Goal: Information Seeking & Learning: Compare options

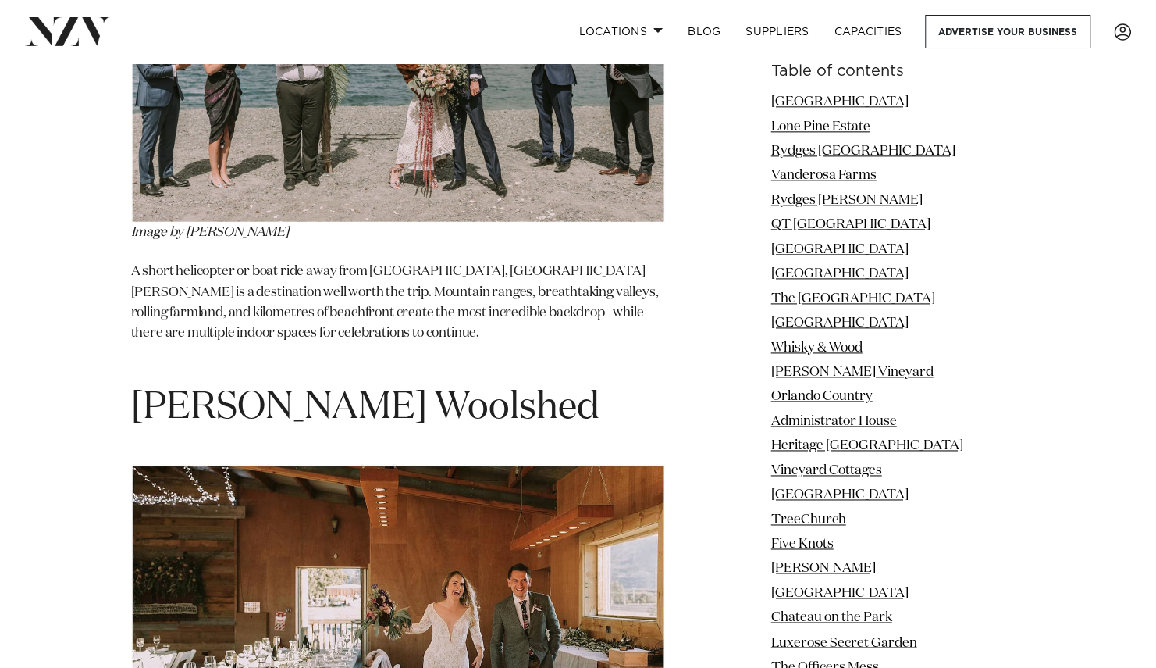
scroll to position [39247, 0]
drag, startPoint x: 409, startPoint y: 364, endPoint x: 204, endPoint y: 276, distance: 223.2
drag, startPoint x: 670, startPoint y: 340, endPoint x: 144, endPoint y: 341, distance: 526.3
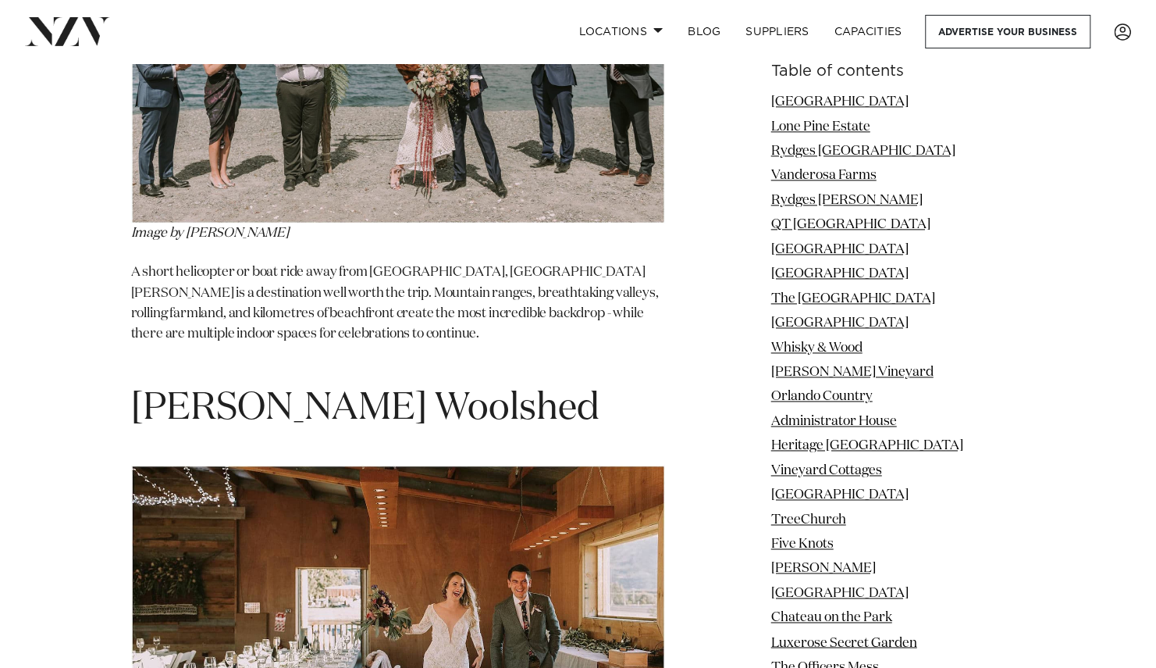
copy span "Oruawharo Homestead Limited"
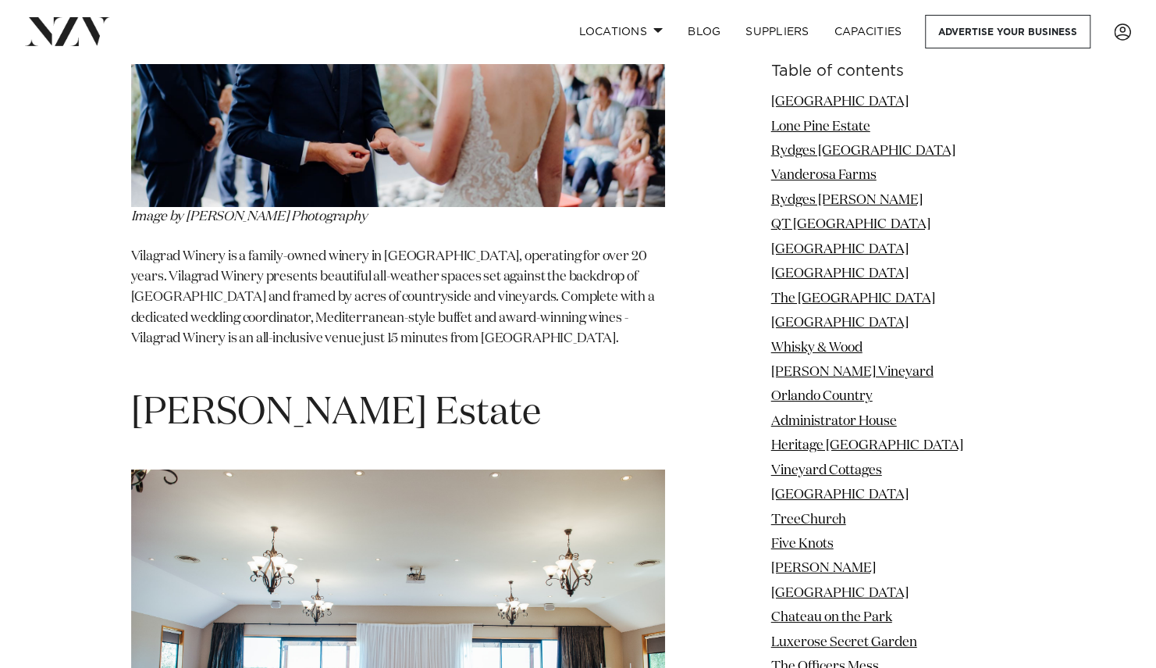
scroll to position [51742, 0]
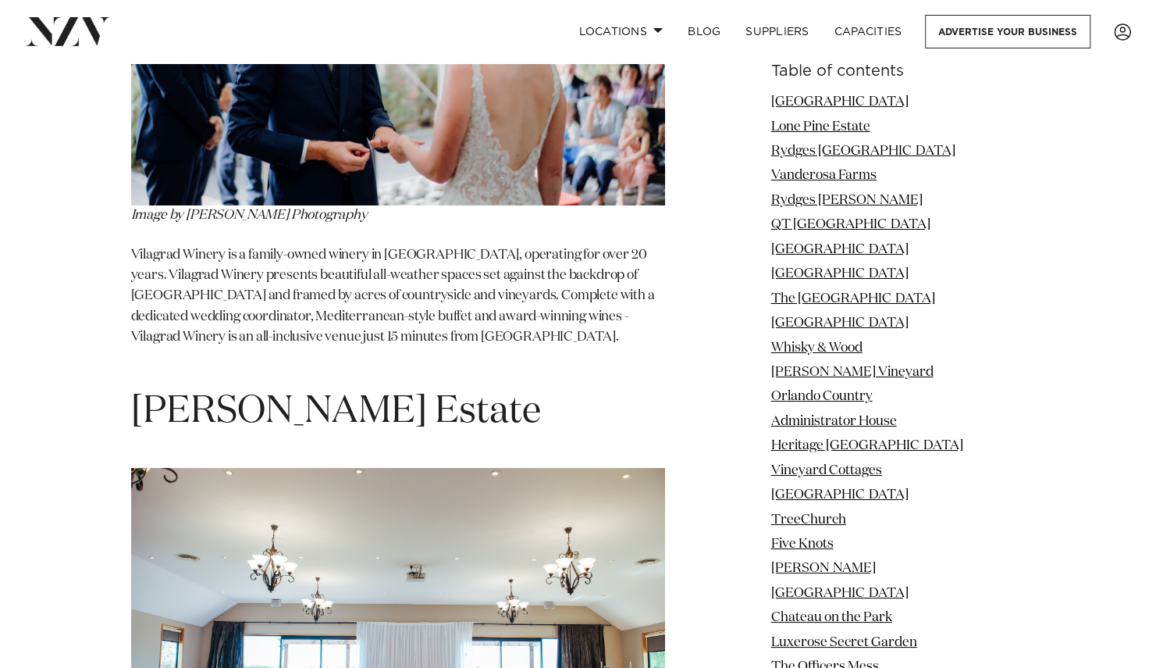
drag, startPoint x: 425, startPoint y: 170, endPoint x: 144, endPoint y: 152, distance: 281.7
copy span "Darjon Vineyard"
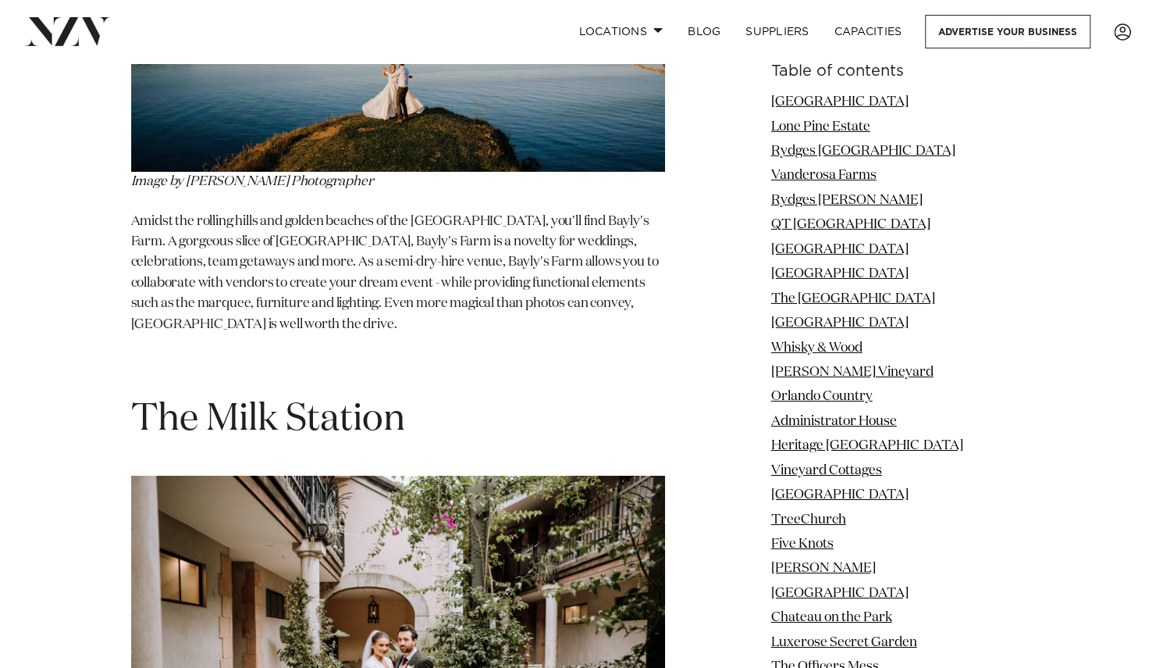
scroll to position [54927, 0]
drag, startPoint x: 419, startPoint y: 141, endPoint x: 84, endPoint y: 122, distance: 335.5
copy span "Matakauri Lodge"
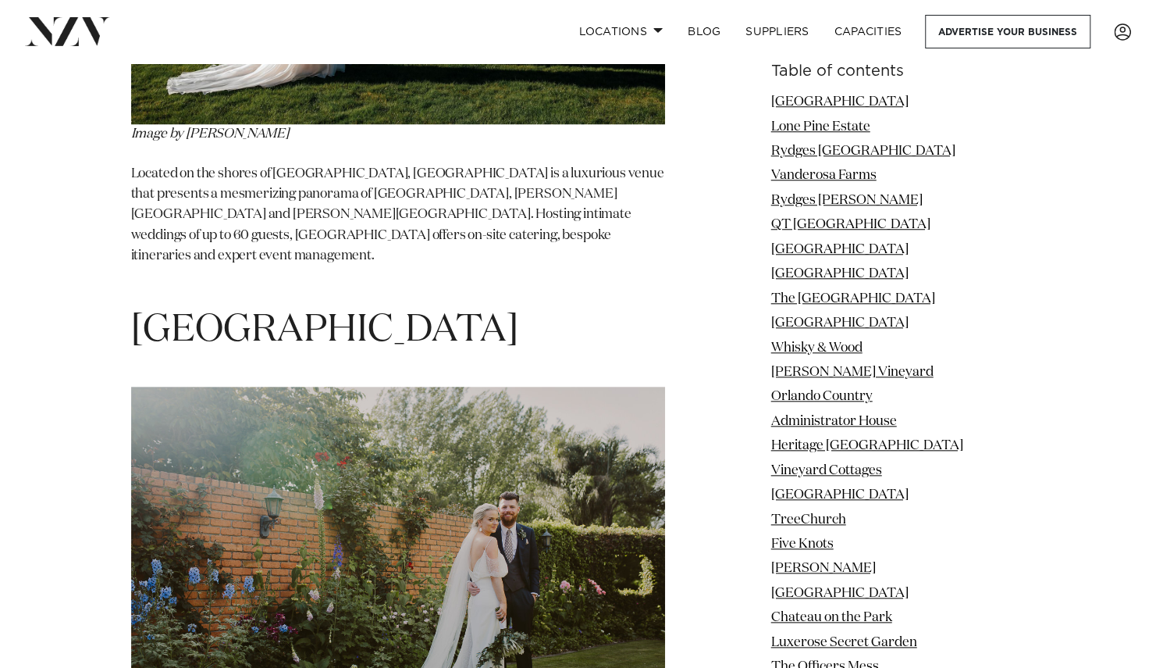
scroll to position [56241, 0]
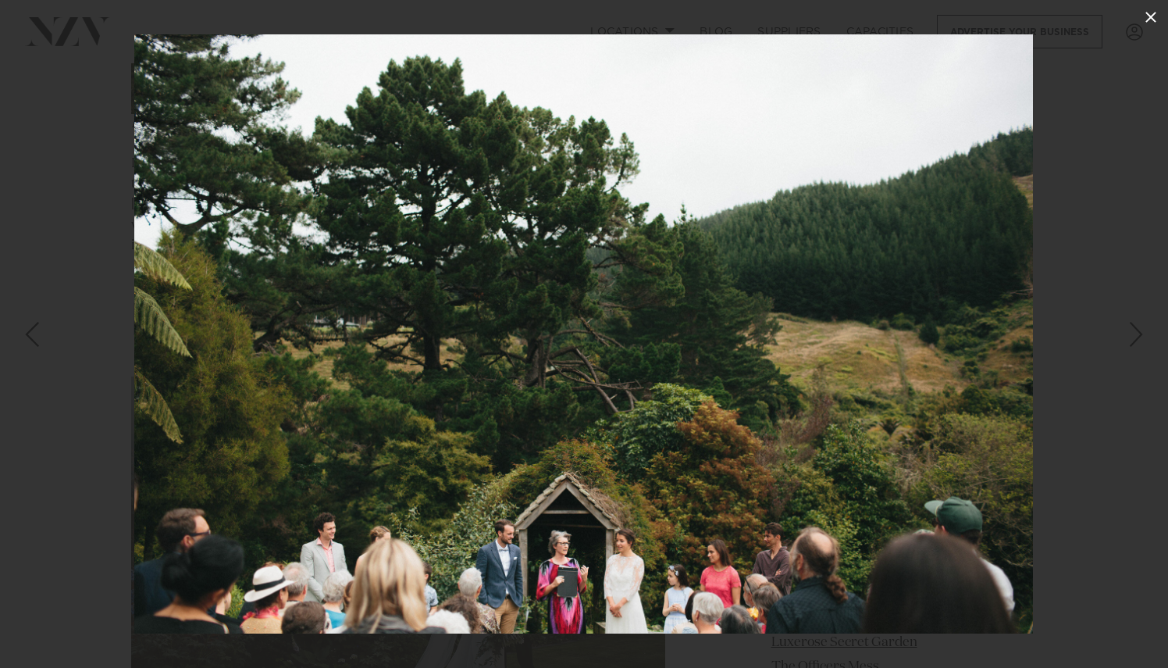
click at [1154, 11] on icon at bounding box center [1151, 17] width 19 height 19
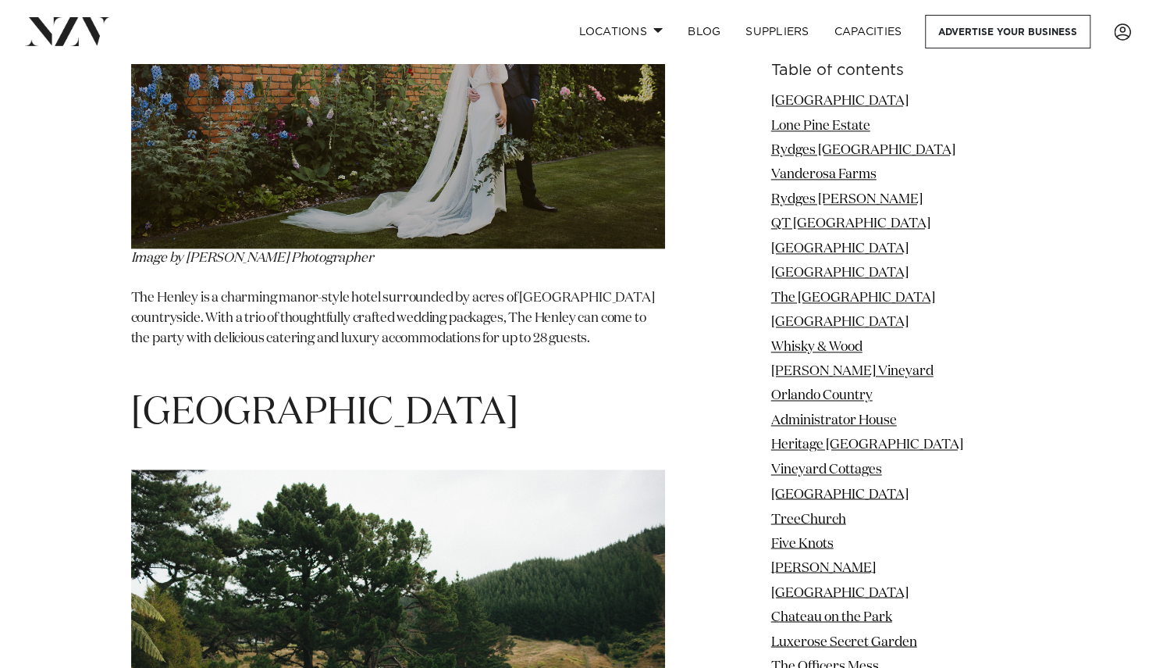
scroll to position [56725, 0]
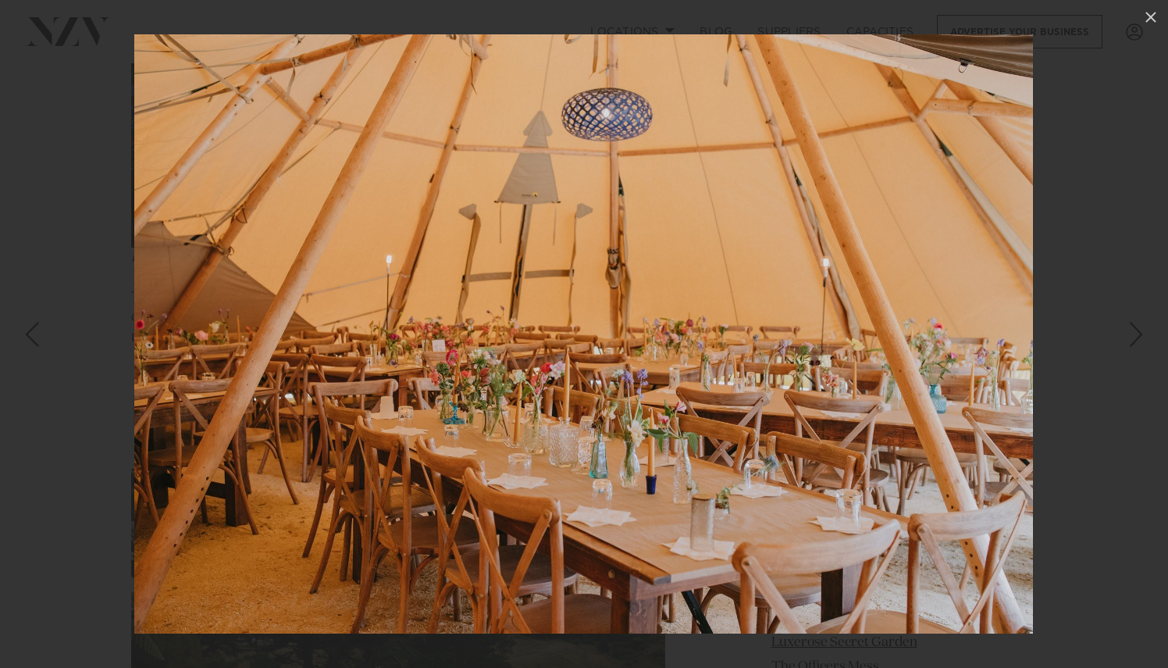
click at [1101, 312] on div at bounding box center [584, 334] width 1168 height 668
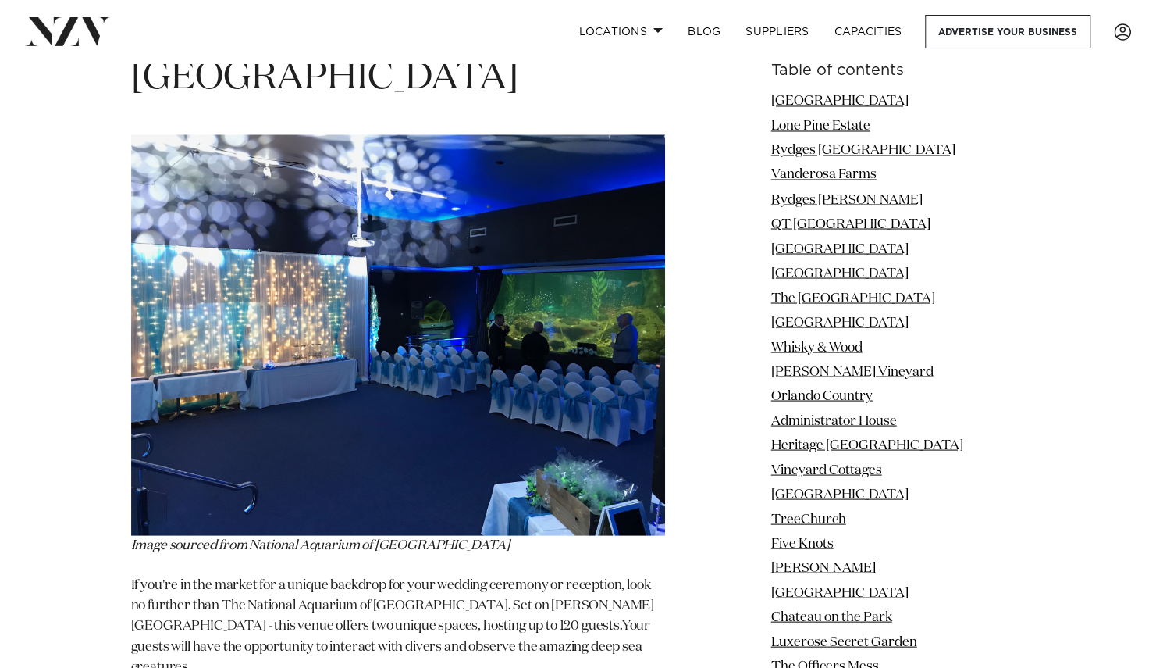
scroll to position [63984, 0]
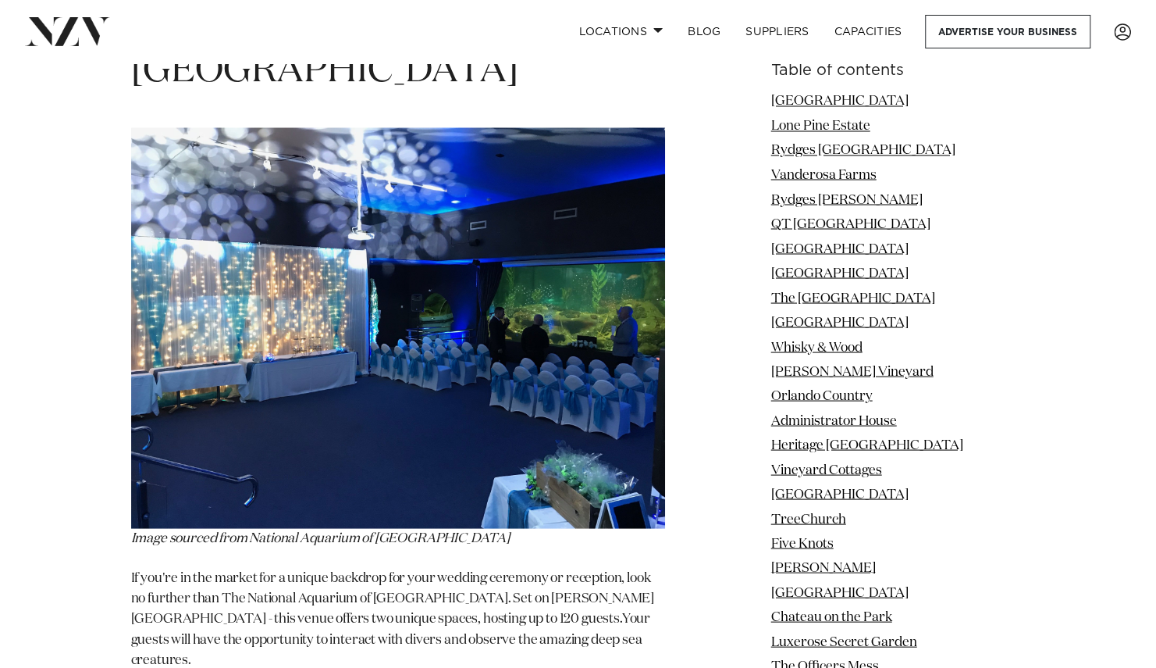
drag, startPoint x: 443, startPoint y: 154, endPoint x: 136, endPoint y: 159, distance: 306.9
copy span "Gwavas Gardens"
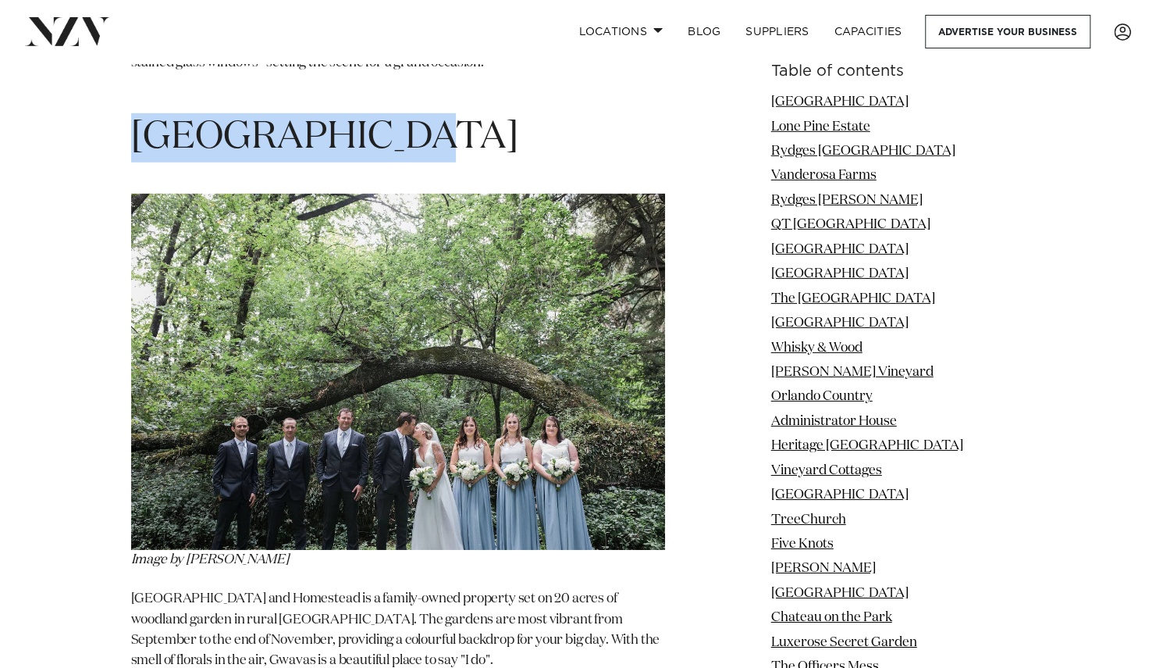
scroll to position [65157, 0]
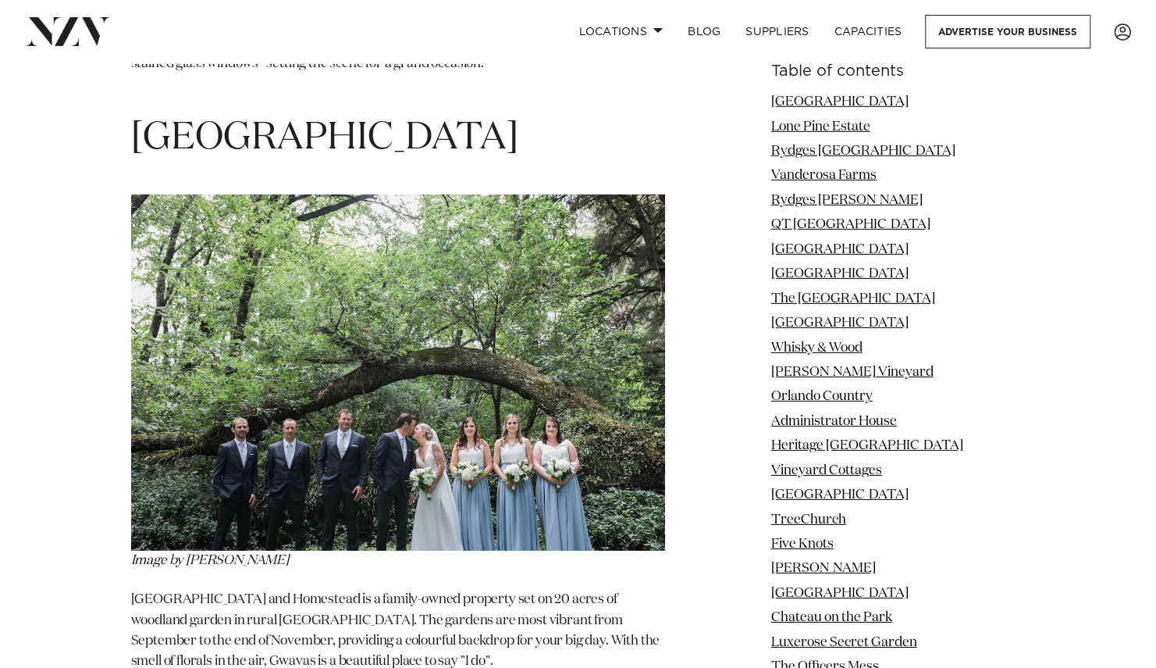
drag, startPoint x: 415, startPoint y: 181, endPoint x: 134, endPoint y: 197, distance: 280.7
copy span "The Old Church"
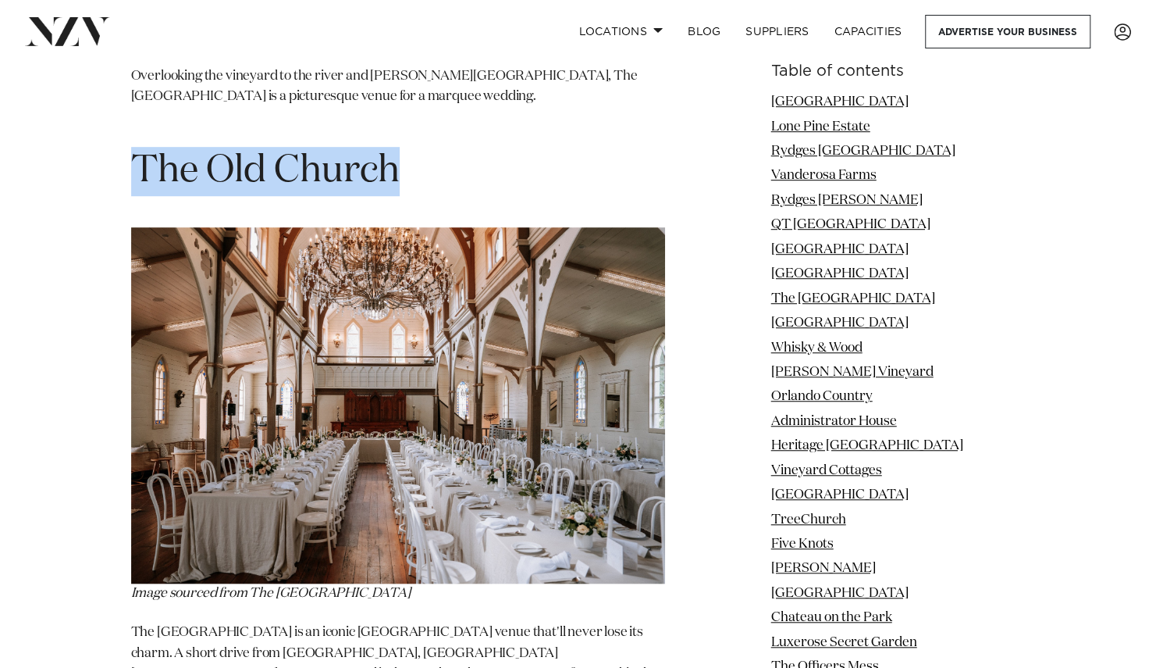
scroll to position [66386, 0]
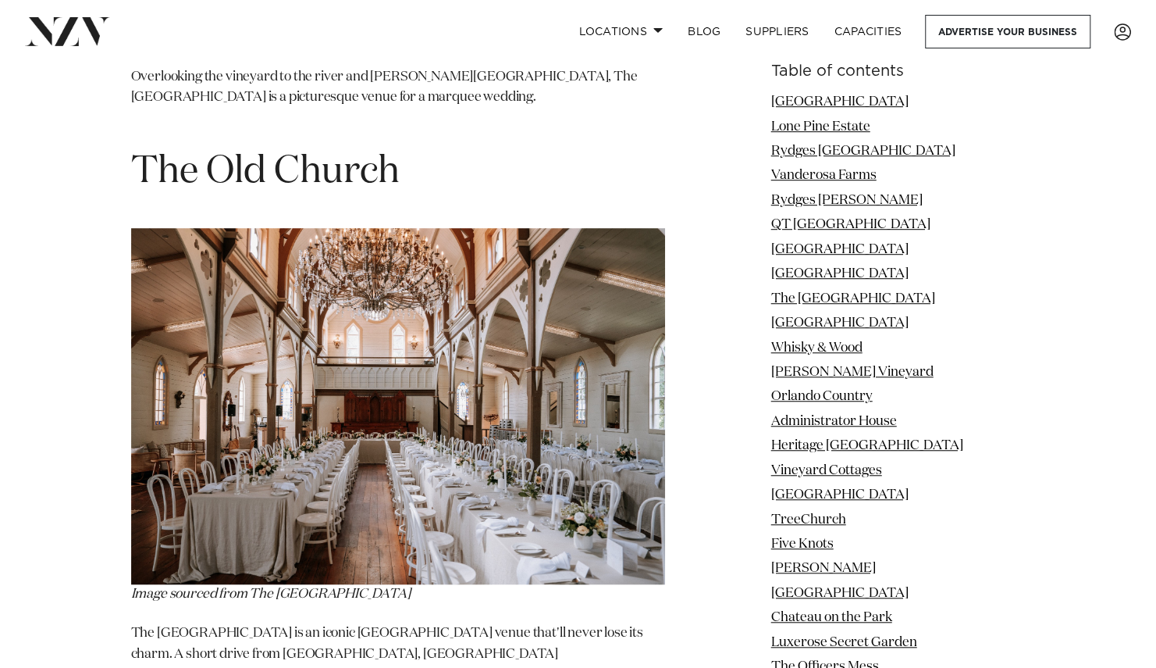
drag, startPoint x: 422, startPoint y: 161, endPoint x: 143, endPoint y: 165, distance: 278.8
copy span "Greenhill Lodge"
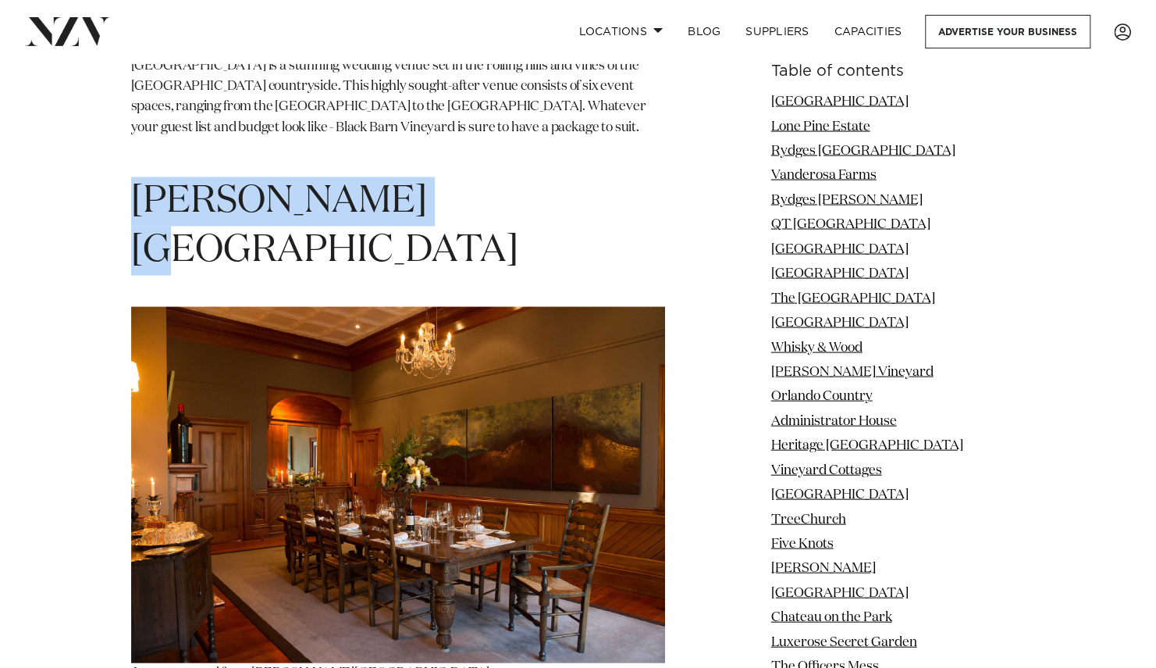
scroll to position [67592, 0]
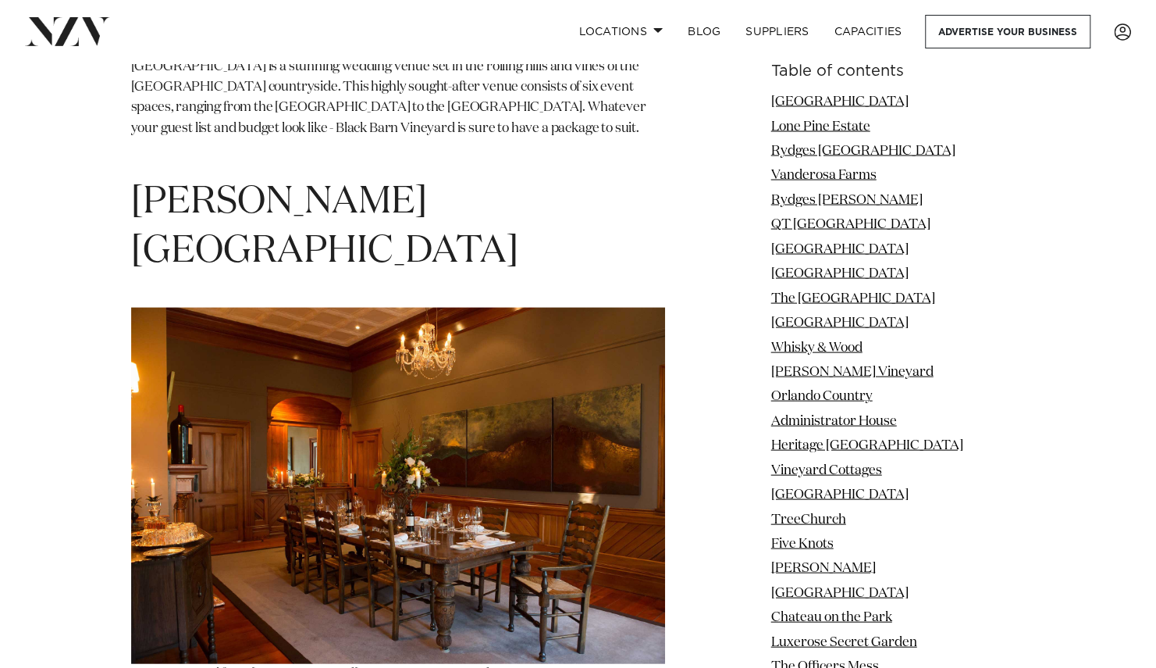
drag, startPoint x: 485, startPoint y: 169, endPoint x: 197, endPoint y: 191, distance: 289.0
drag, startPoint x: 506, startPoint y: 141, endPoint x: 129, endPoint y: 146, distance: 377.2
copy span "Anam Cara Gardens"
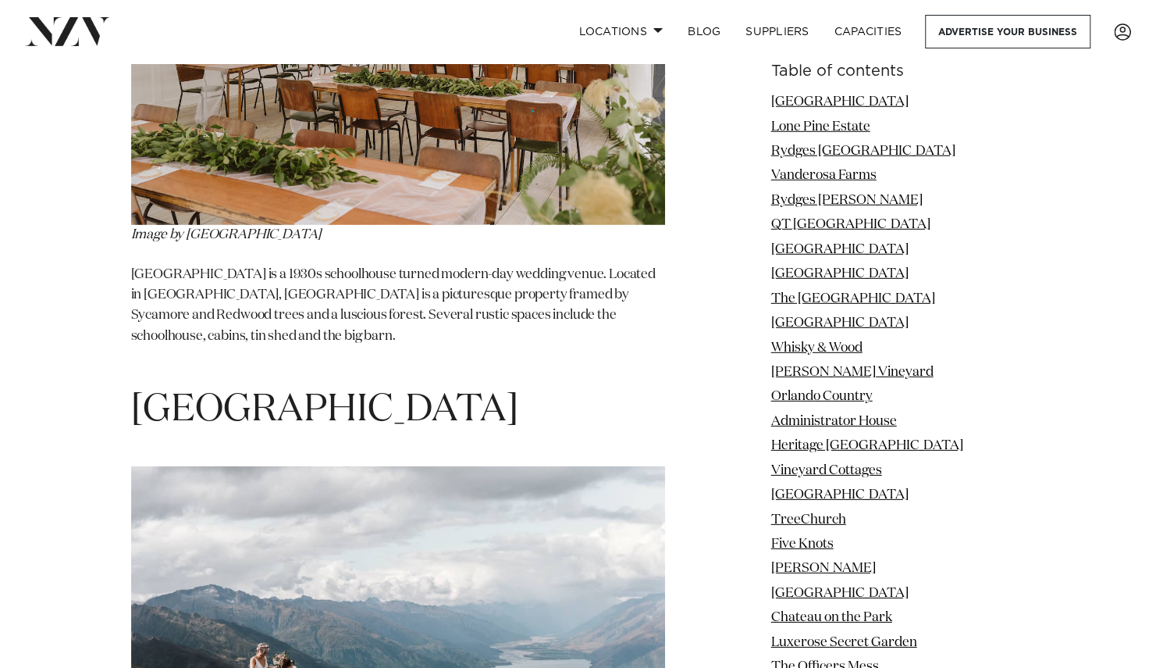
scroll to position [71853, 0]
drag, startPoint x: 446, startPoint y: 210, endPoint x: 141, endPoint y: 214, distance: 304.5
copy h1 "Willowbrook Park"
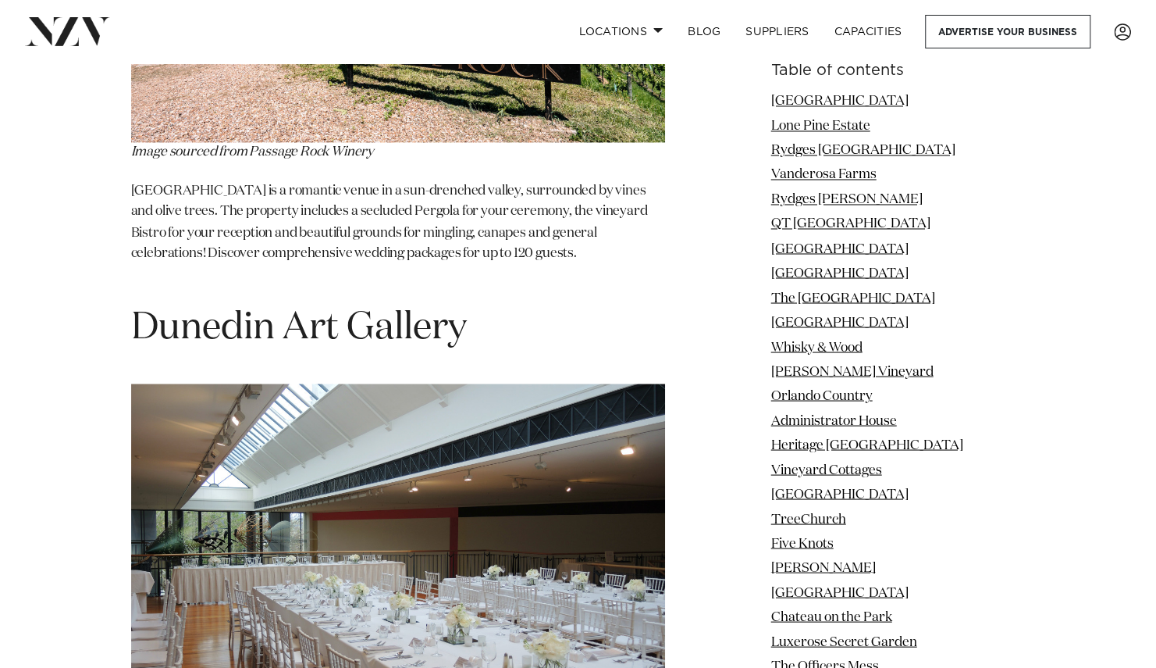
scroll to position [74288, 0]
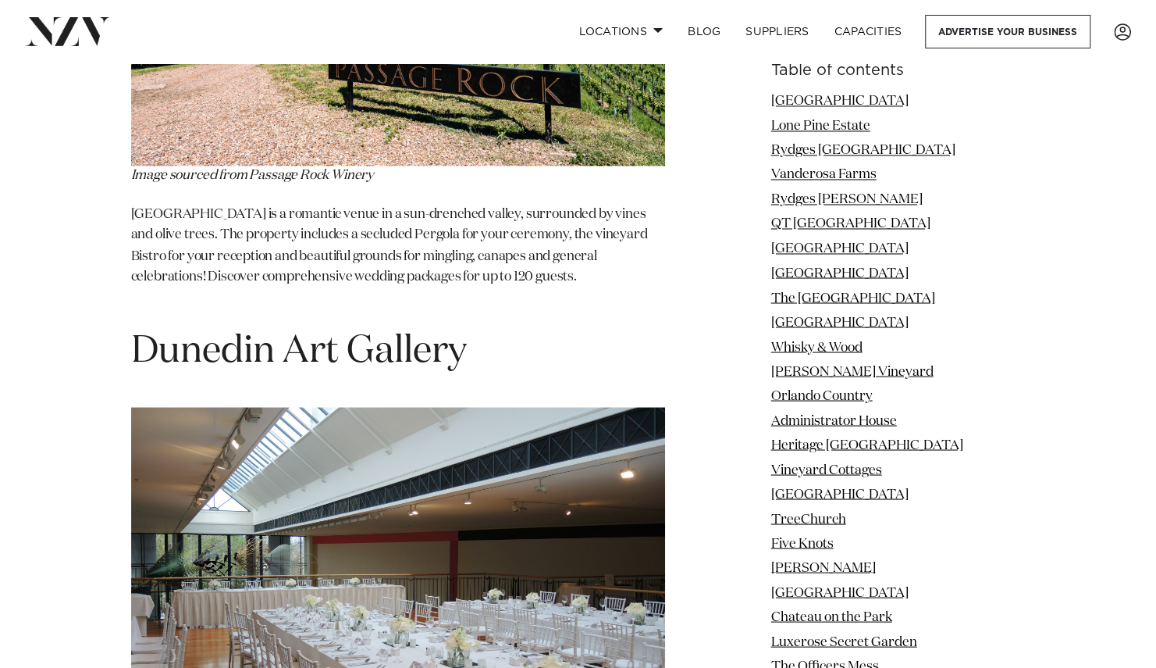
drag, startPoint x: 438, startPoint y: 167, endPoint x: 161, endPoint y: 150, distance: 277.7
drag, startPoint x: 161, startPoint y: 150, endPoint x: 459, endPoint y: 156, distance: 298.3
drag, startPoint x: 445, startPoint y: 167, endPoint x: 132, endPoint y: 158, distance: 313.2
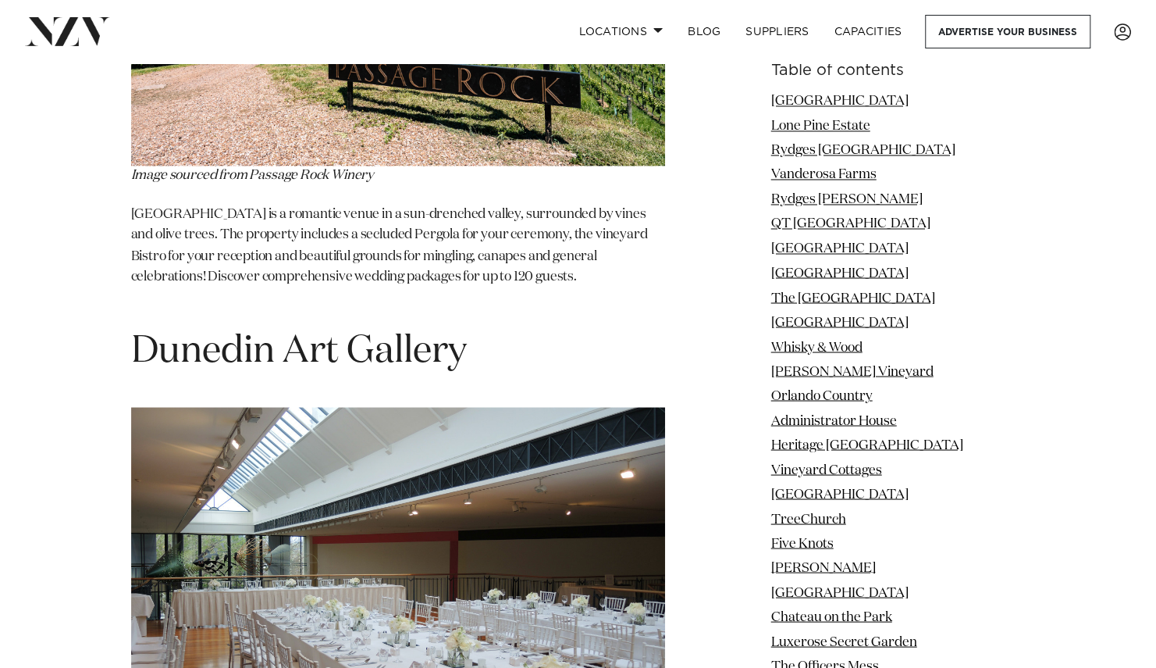
copy span "Seronera Gardens"
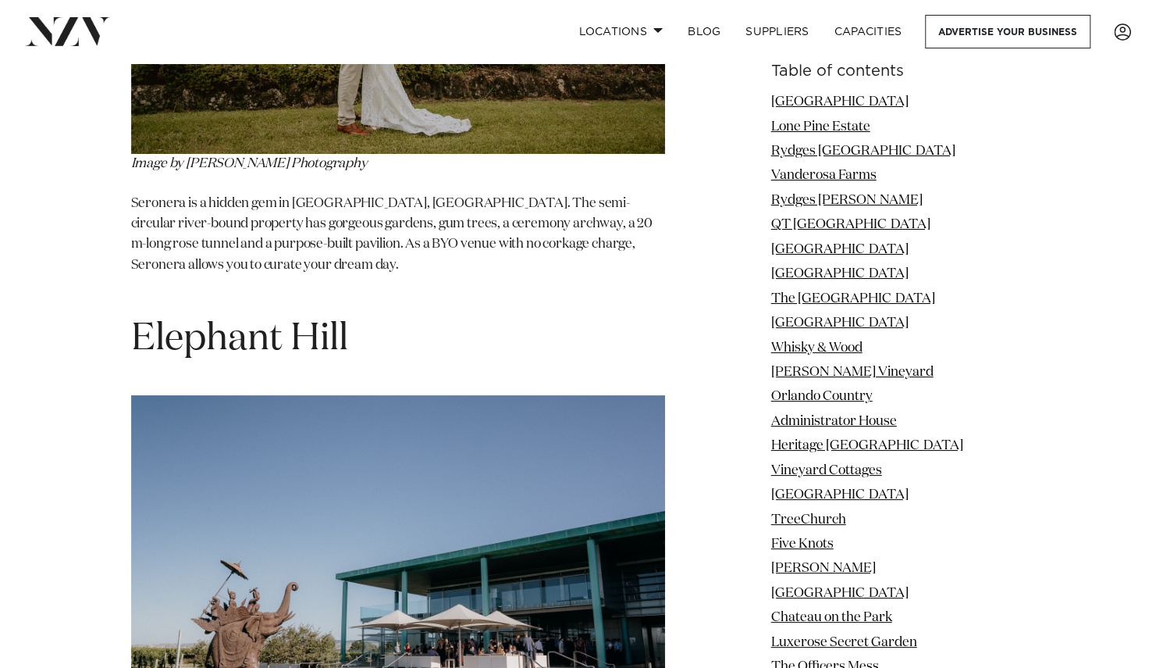
scroll to position [76152, 0]
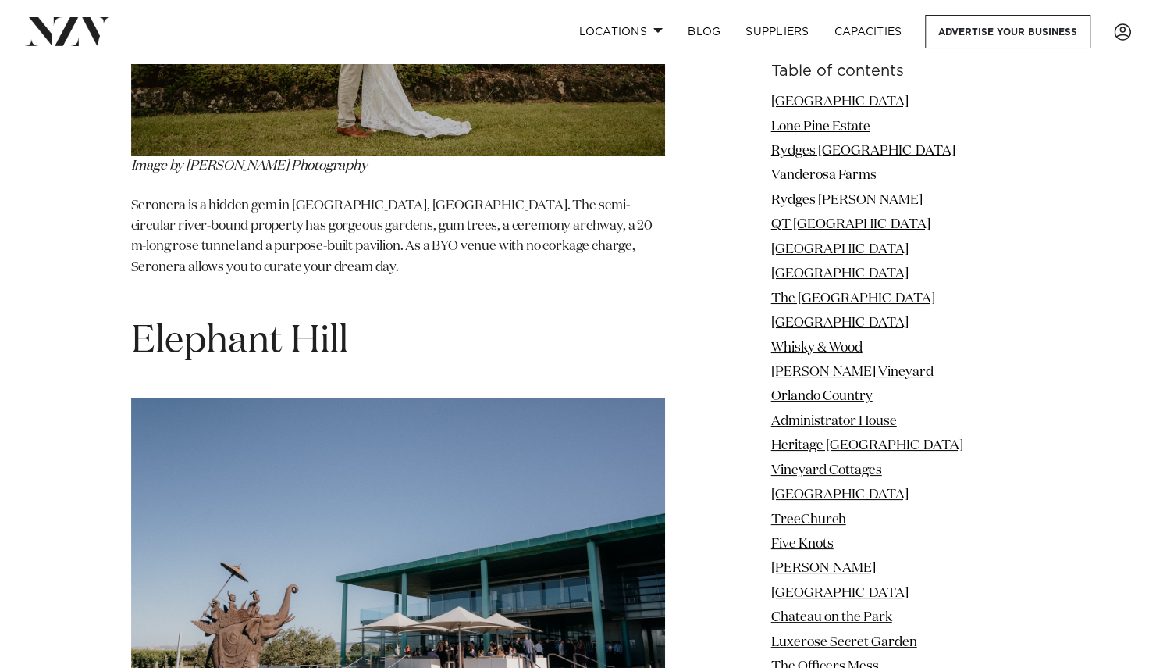
drag, startPoint x: 459, startPoint y: 129, endPoint x: 234, endPoint y: 91, distance: 228.1
drag, startPoint x: 234, startPoint y: 91, endPoint x: 540, endPoint y: 130, distance: 308.6
drag, startPoint x: 437, startPoint y: 129, endPoint x: 138, endPoint y: 151, distance: 299.9
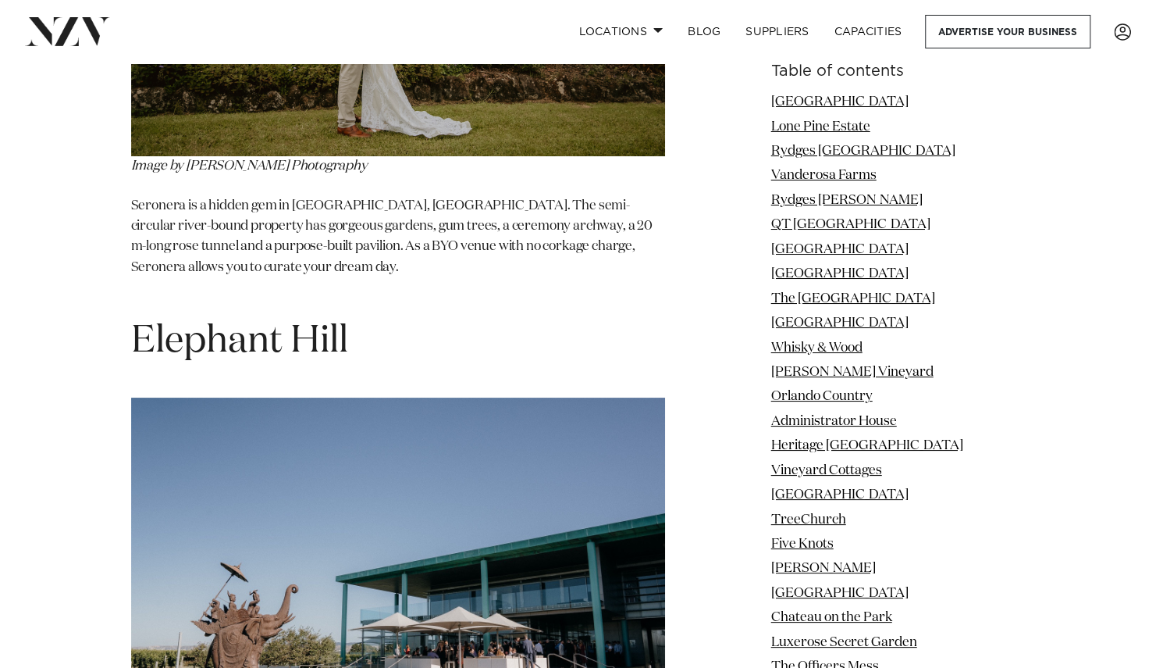
copy span "Wallaceville House"
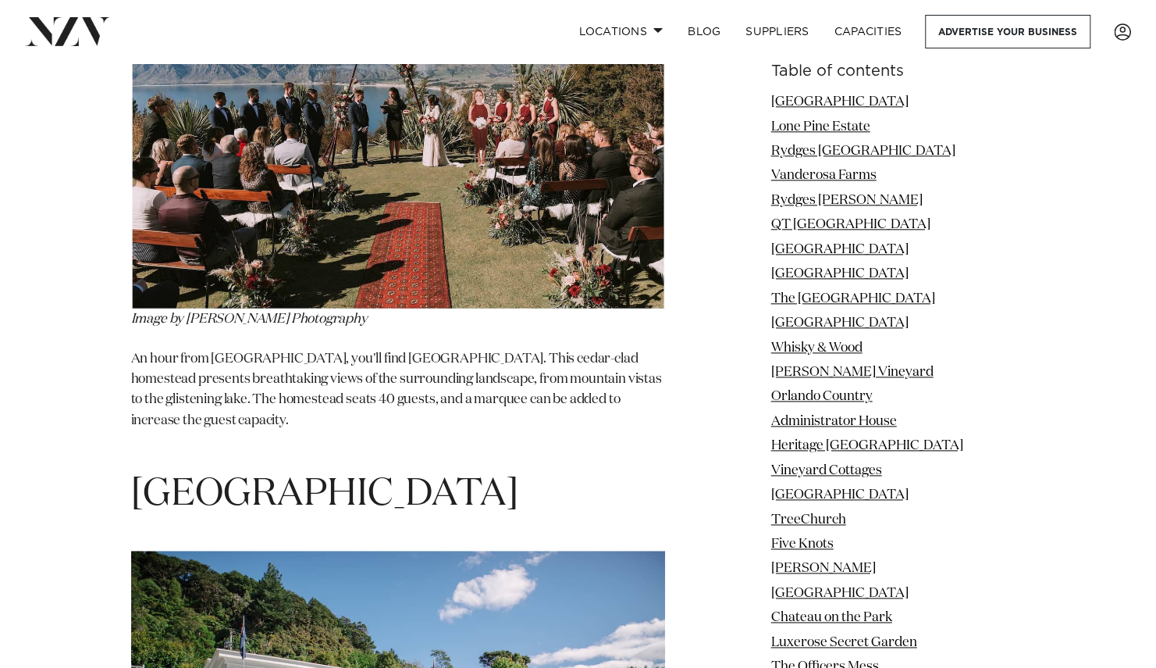
scroll to position [77260, 0]
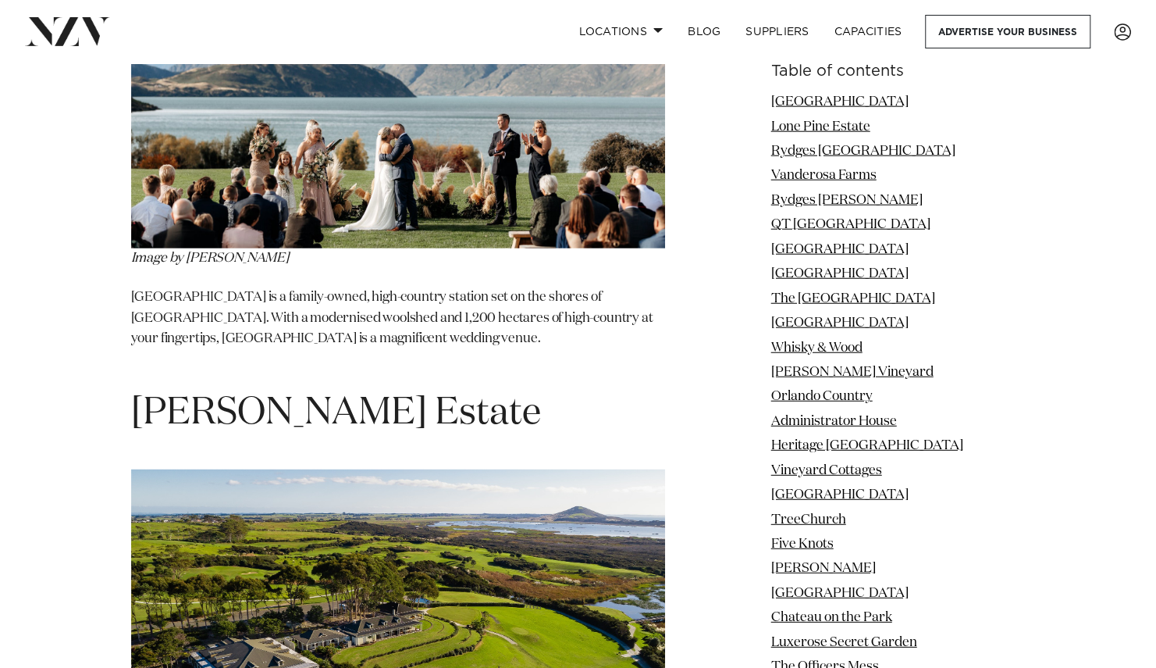
scroll to position [78492, 0]
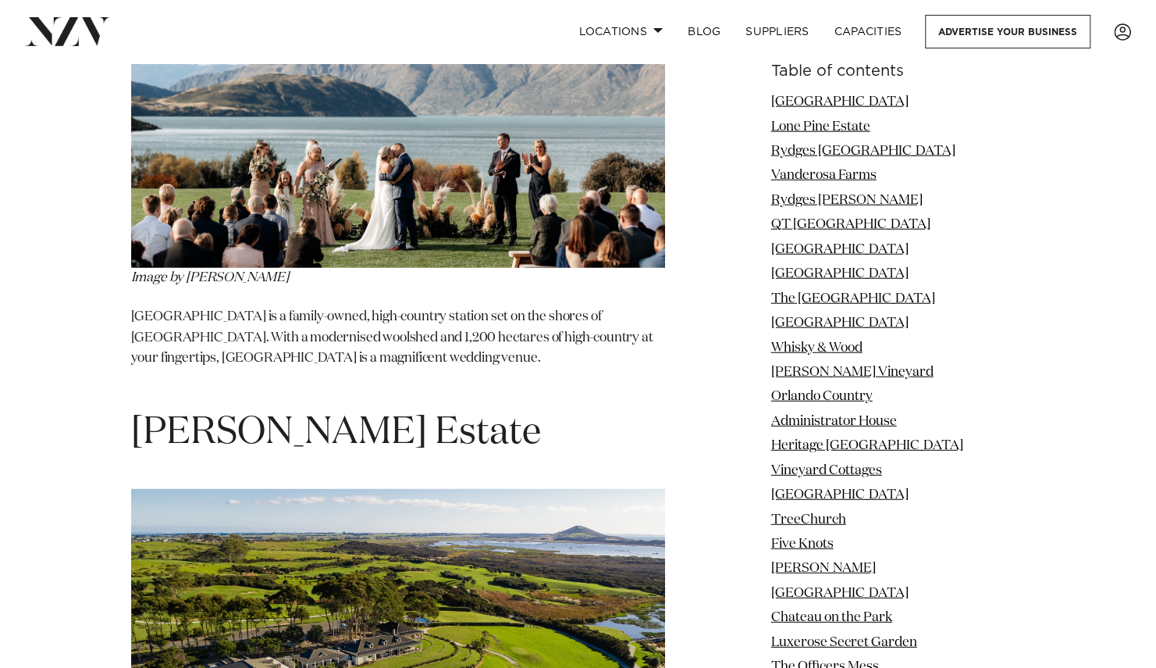
drag, startPoint x: 506, startPoint y: 171, endPoint x: 139, endPoint y: 178, distance: 367.1
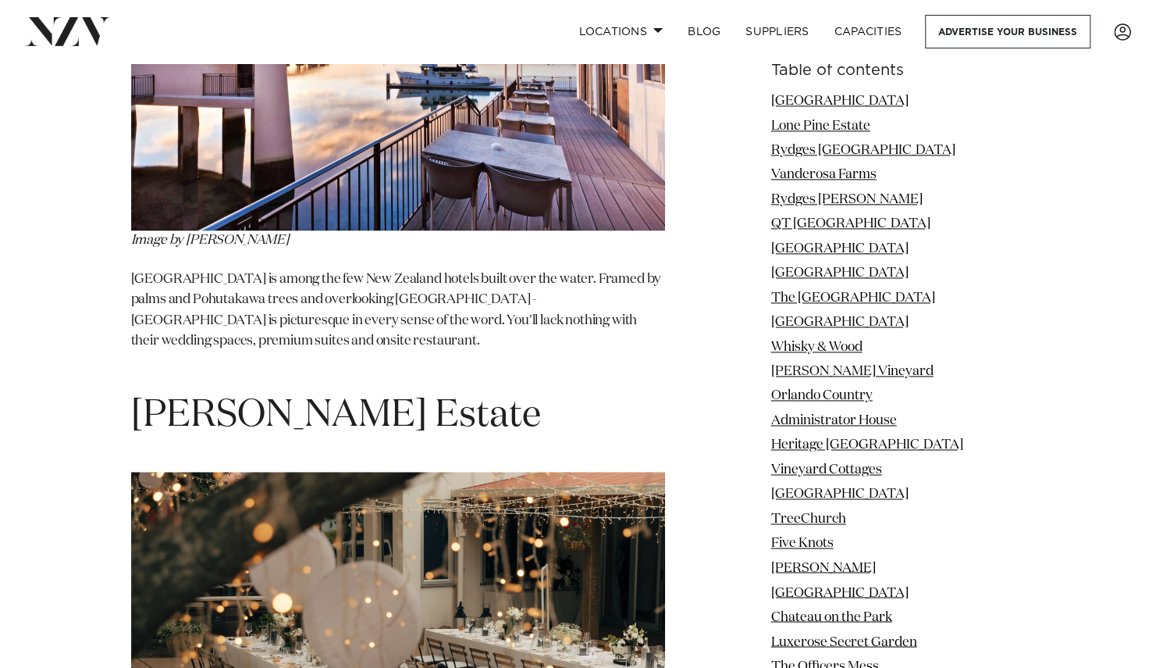
scroll to position [80797, 0]
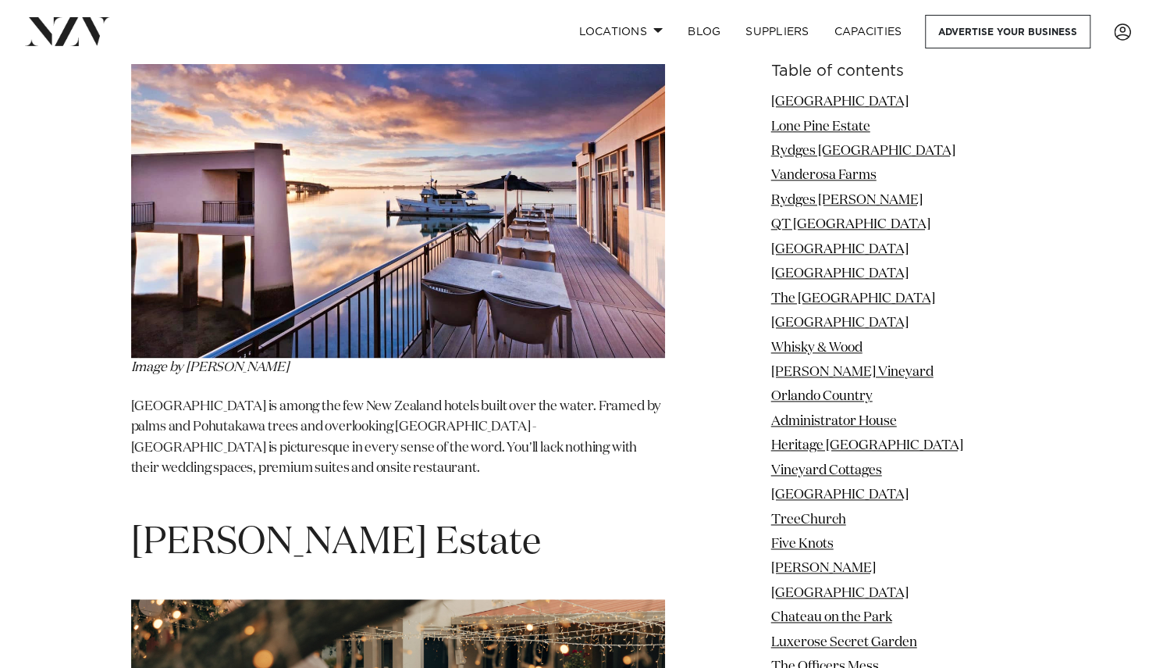
drag, startPoint x: 451, startPoint y: 286, endPoint x: 139, endPoint y: 280, distance: 312.4
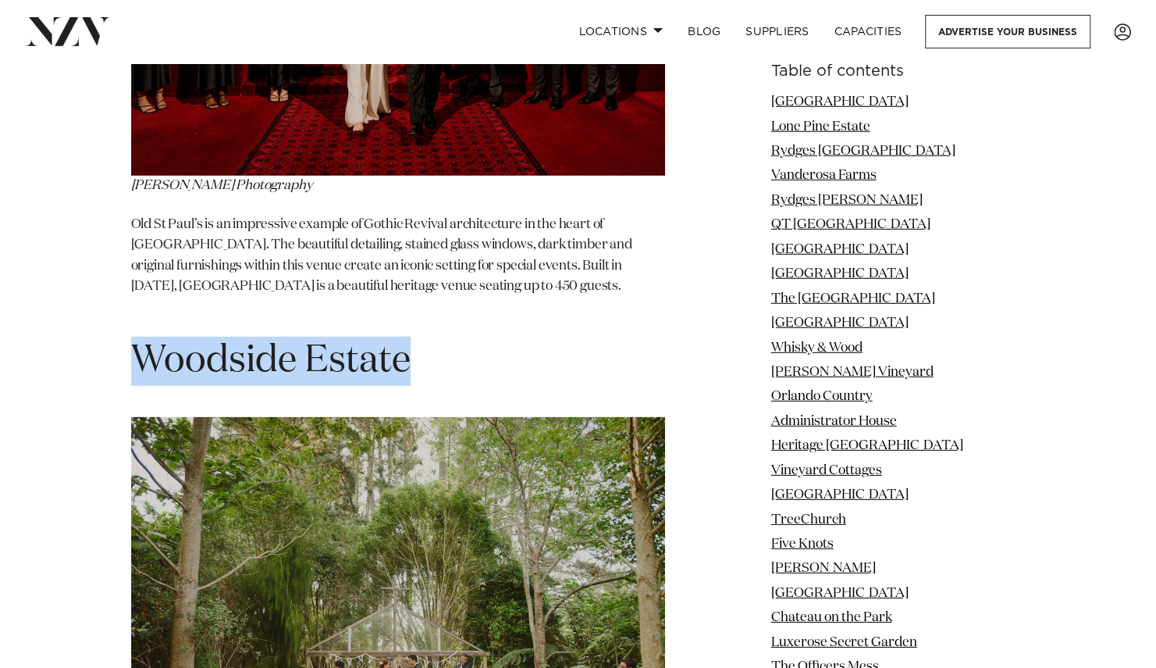
scroll to position [82192, 0]
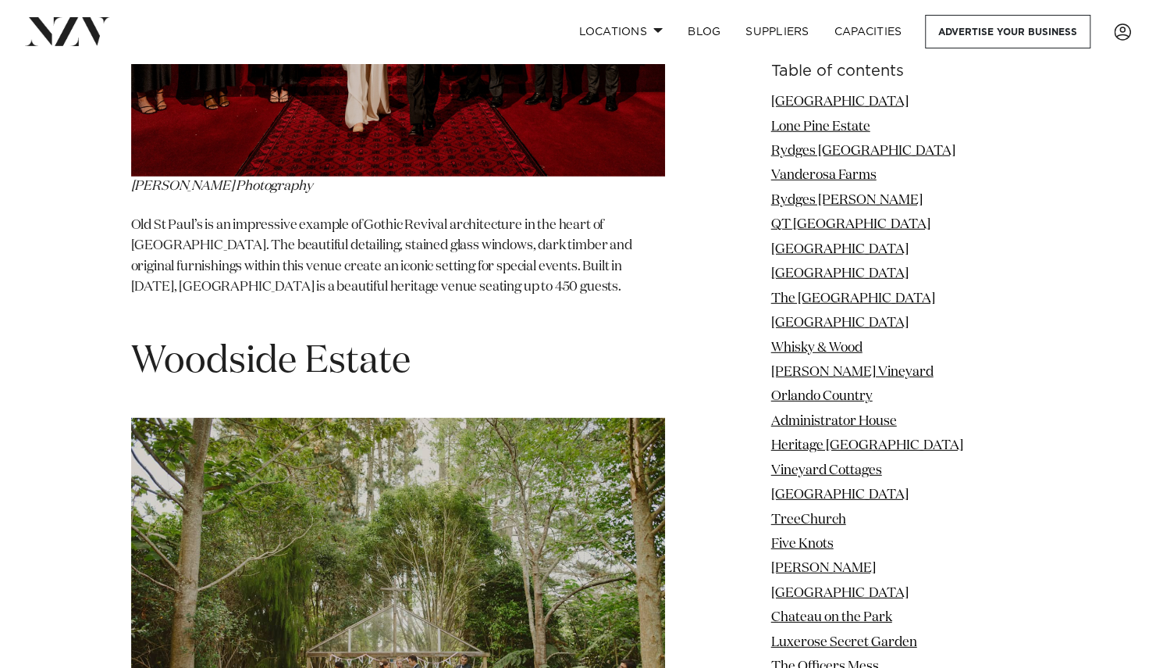
drag, startPoint x: 353, startPoint y: 123, endPoint x: 134, endPoint y: 121, distance: 218.6
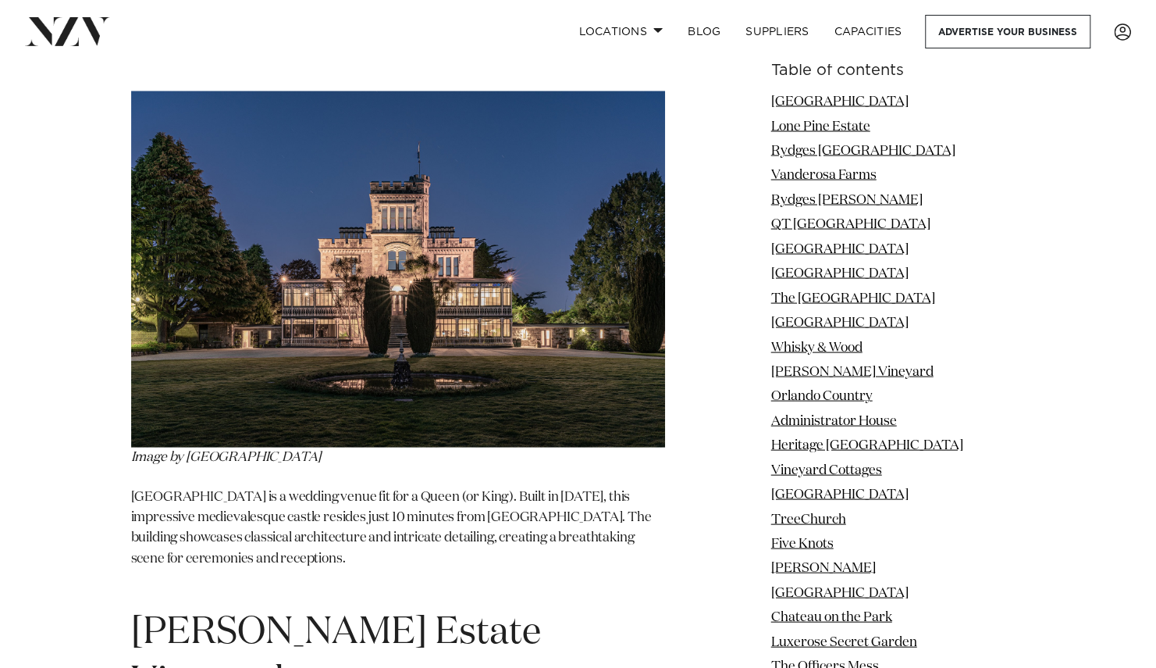
scroll to position [95283, 0]
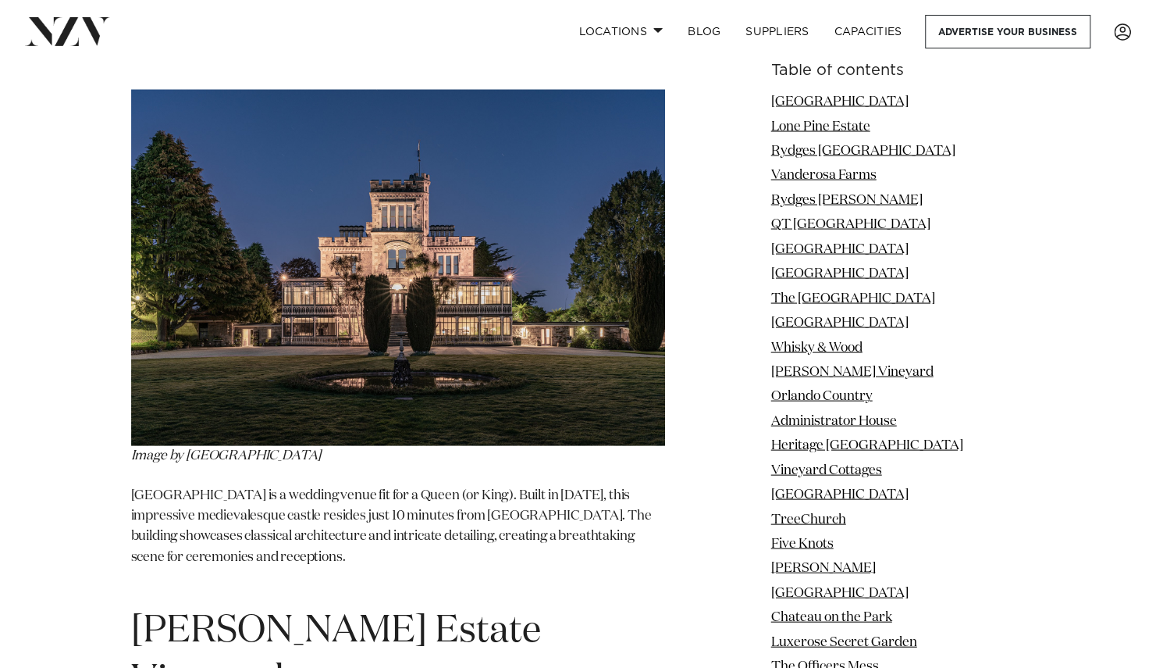
drag, startPoint x: 401, startPoint y: 150, endPoint x: 335, endPoint y: 166, distance: 68.4
drag, startPoint x: 438, startPoint y: 162, endPoint x: 140, endPoint y: 167, distance: 298.3
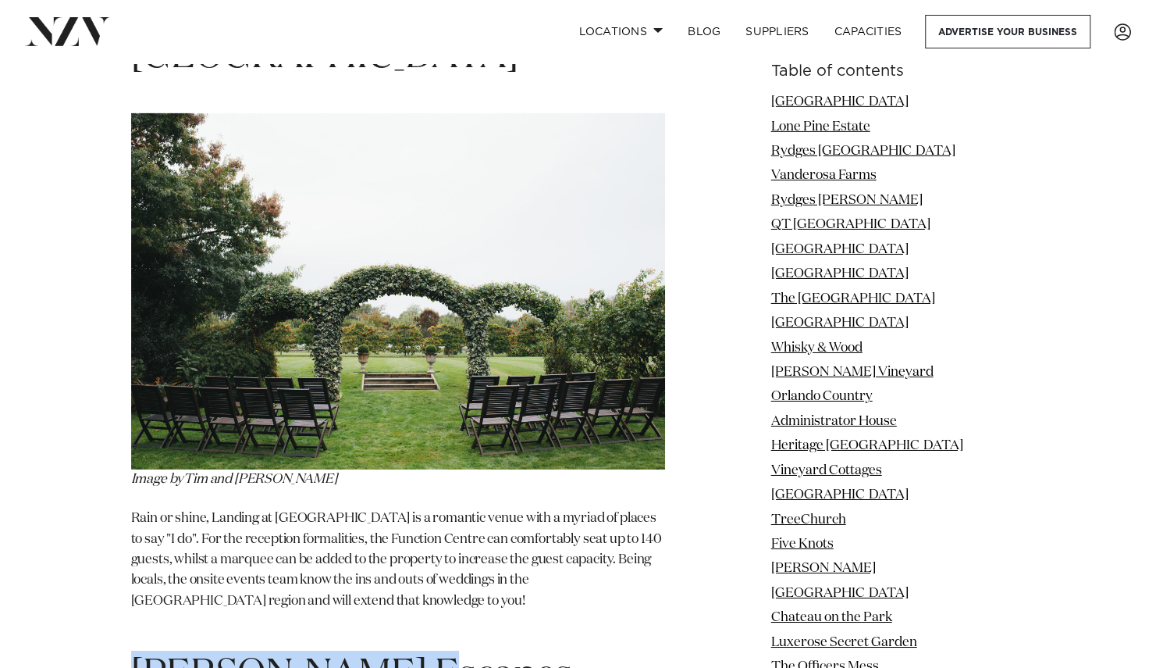
scroll to position [96554, 0]
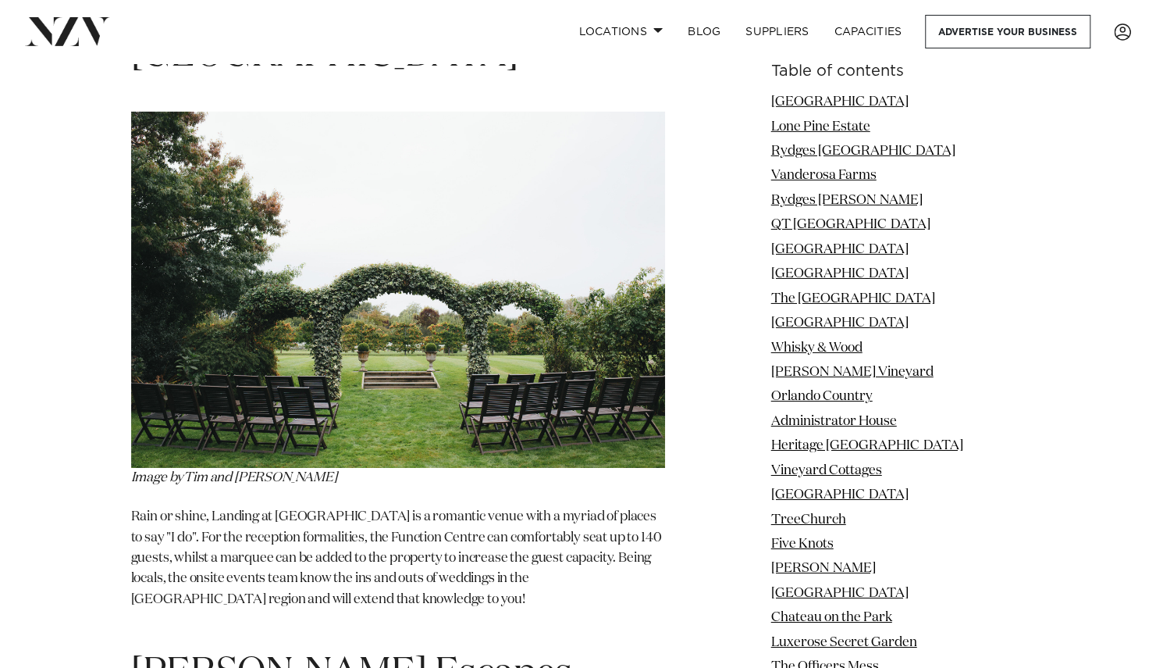
drag, startPoint x: 462, startPoint y: 94, endPoint x: 130, endPoint y: 79, distance: 332.2
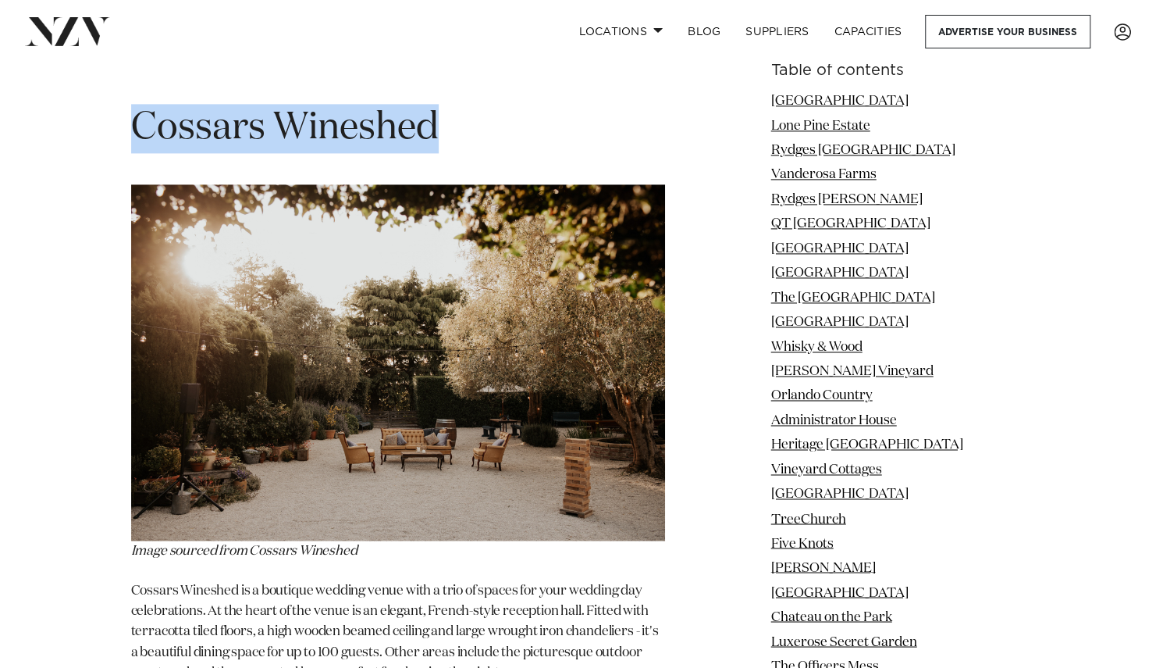
scroll to position [98313, 0]
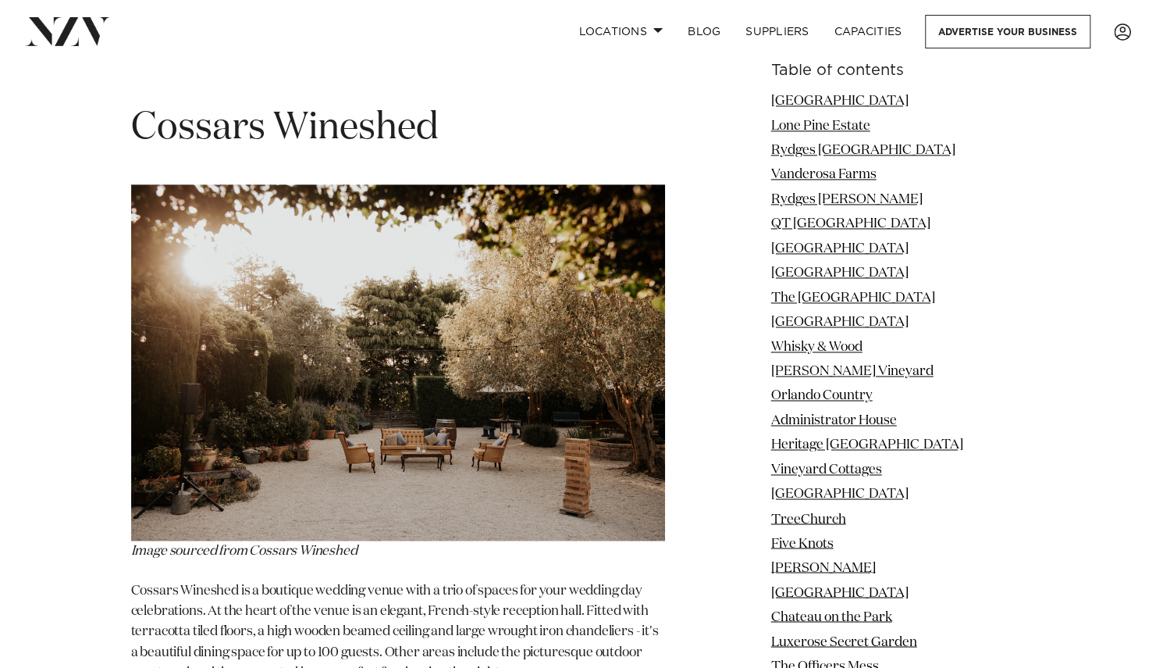
drag, startPoint x: 464, startPoint y: 110, endPoint x: 144, endPoint y: 105, distance: 320.2
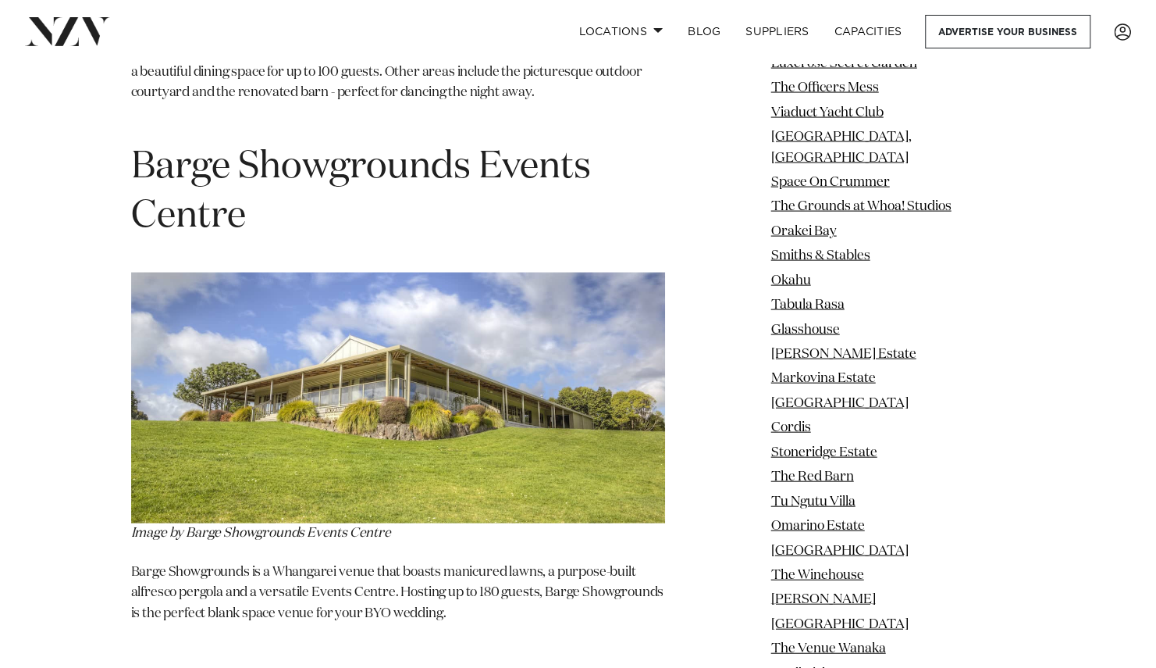
scroll to position [98886, 0]
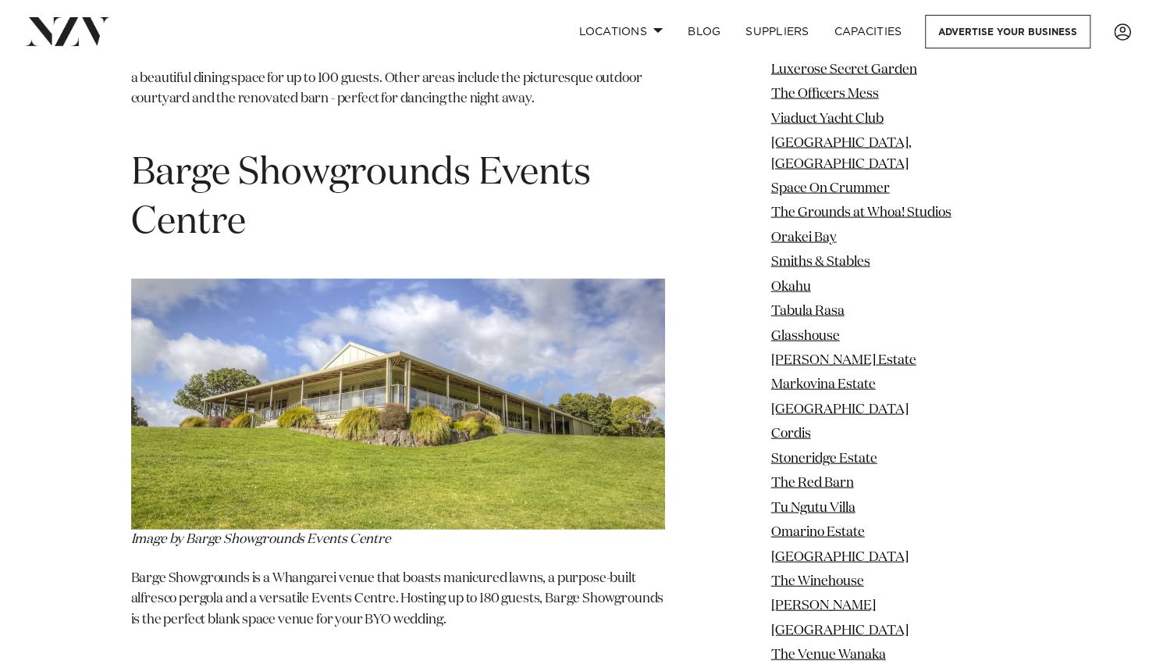
drag, startPoint x: 547, startPoint y: 134, endPoint x: 131, endPoint y: 117, distance: 415.7
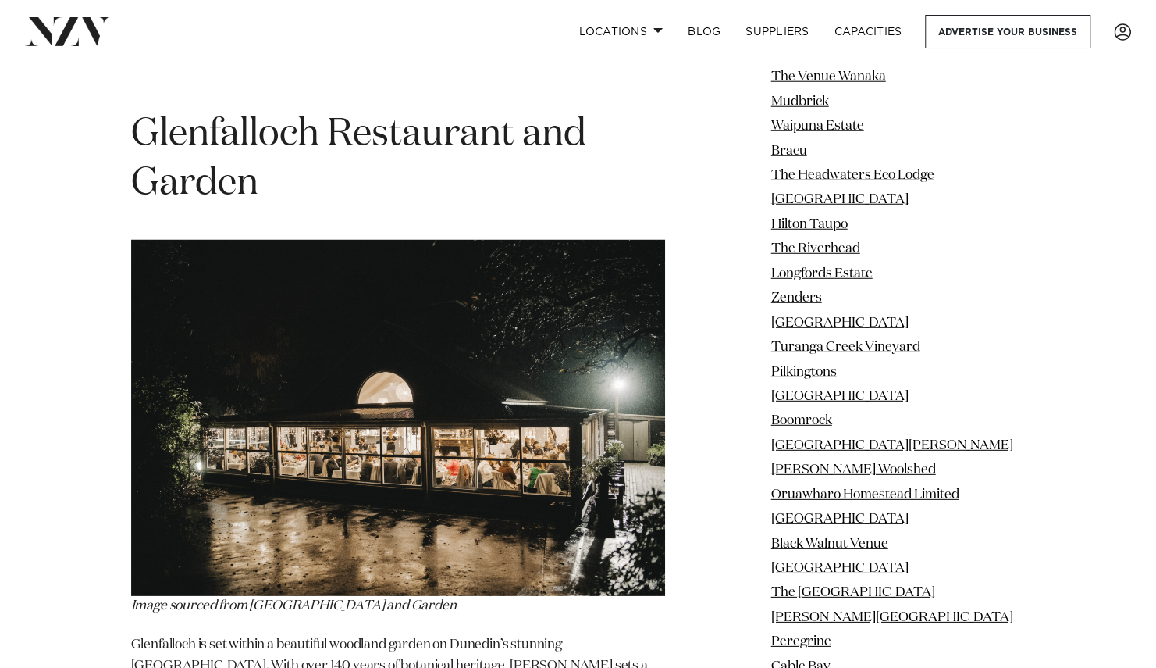
scroll to position [99454, 0]
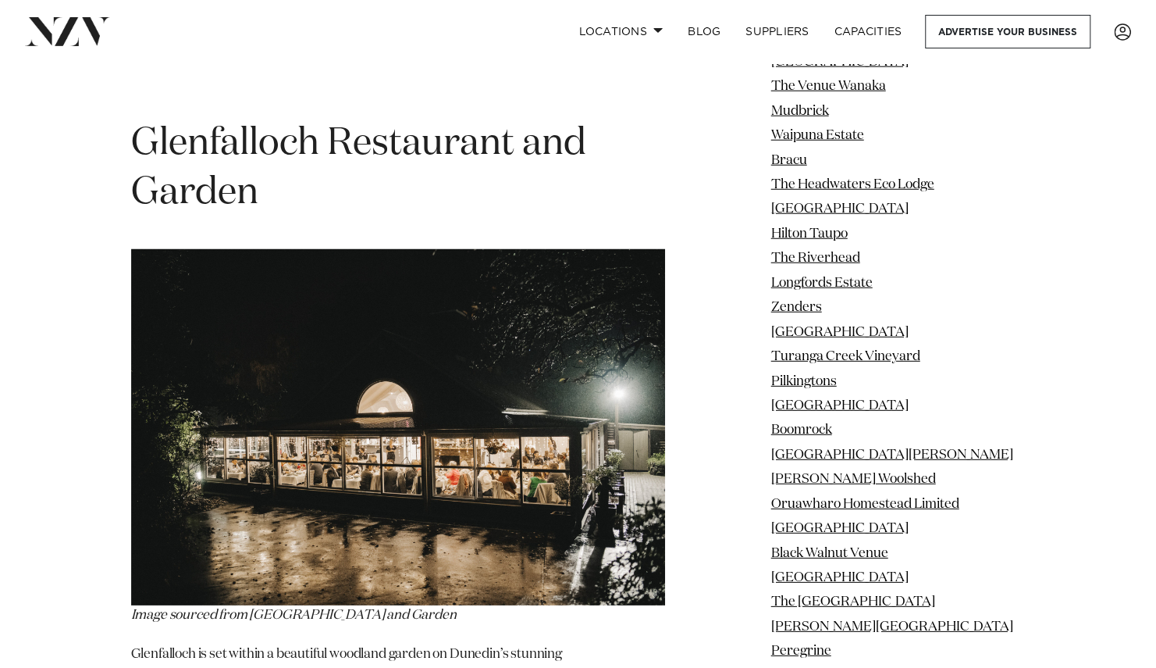
drag, startPoint x: 475, startPoint y: 177, endPoint x: 128, endPoint y: 165, distance: 346.9
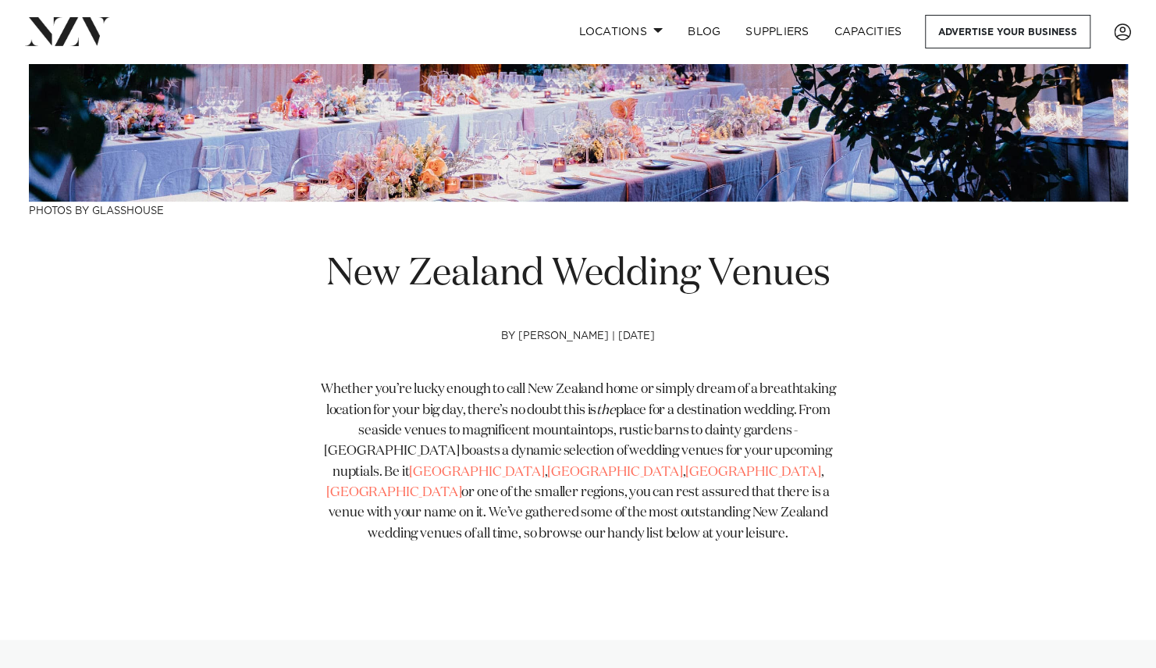
scroll to position [397, 0]
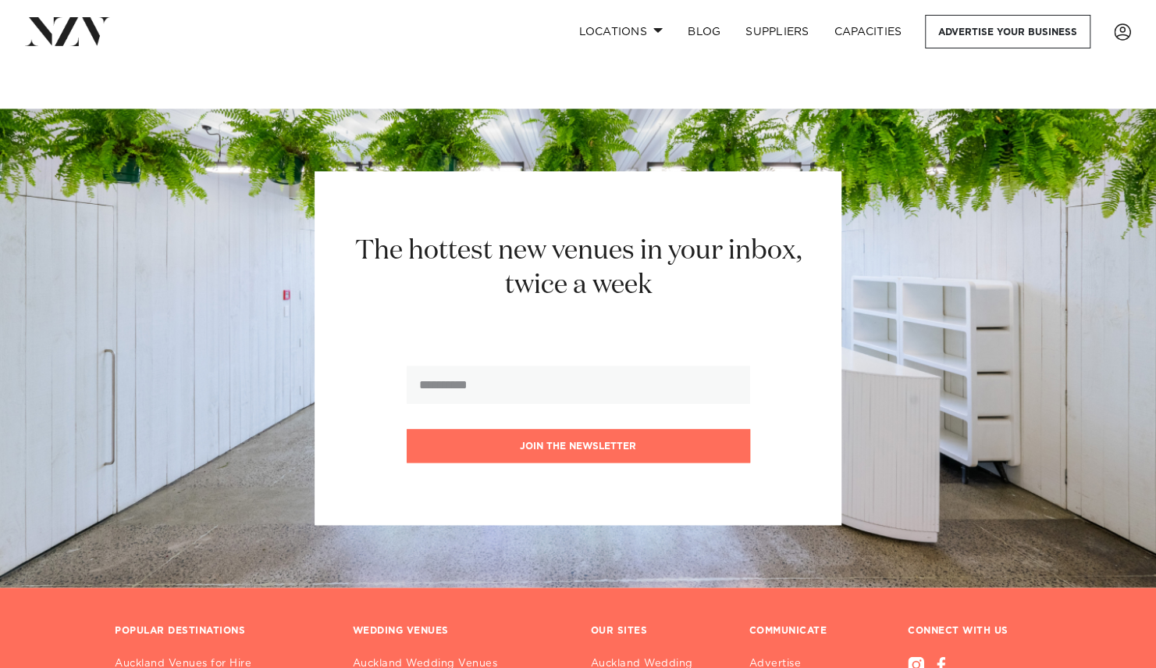
scroll to position [11680, 0]
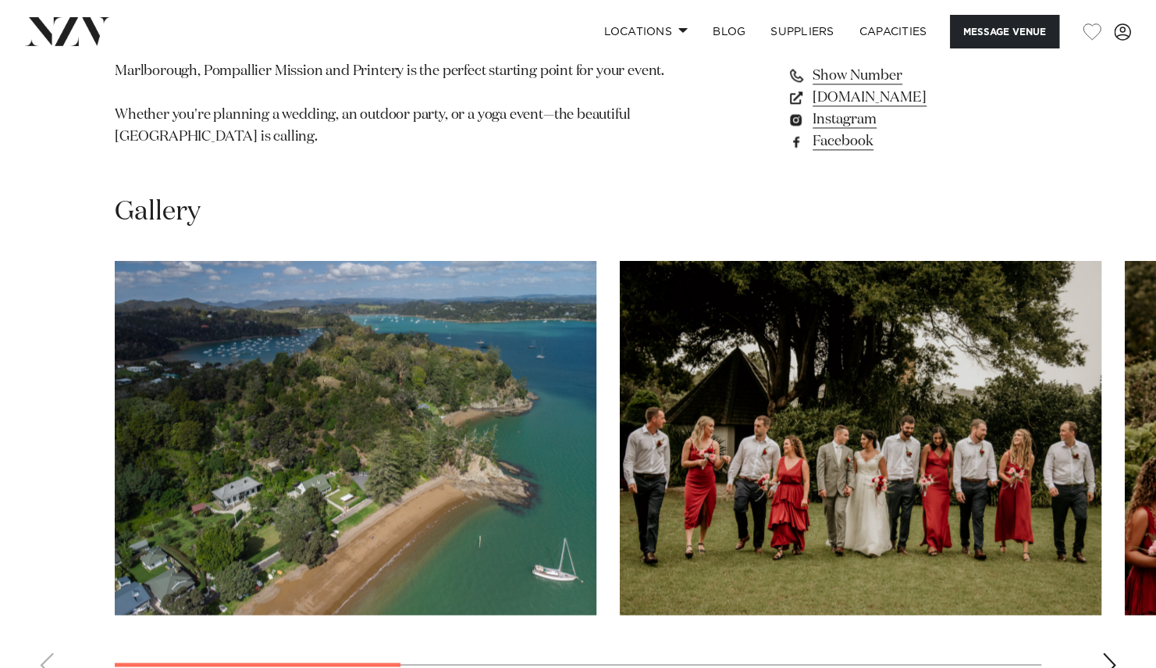
scroll to position [1375, 0]
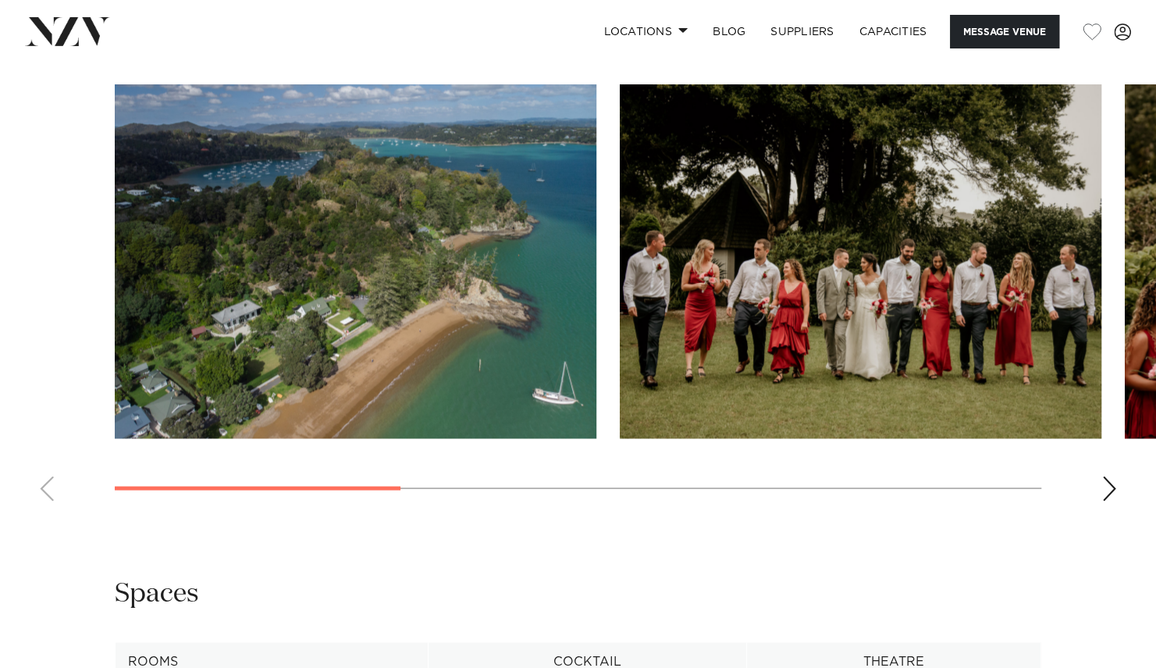
click at [1098, 484] on swiper-container at bounding box center [578, 298] width 1156 height 429
click at [1103, 484] on div "Next slide" at bounding box center [1110, 488] width 16 height 25
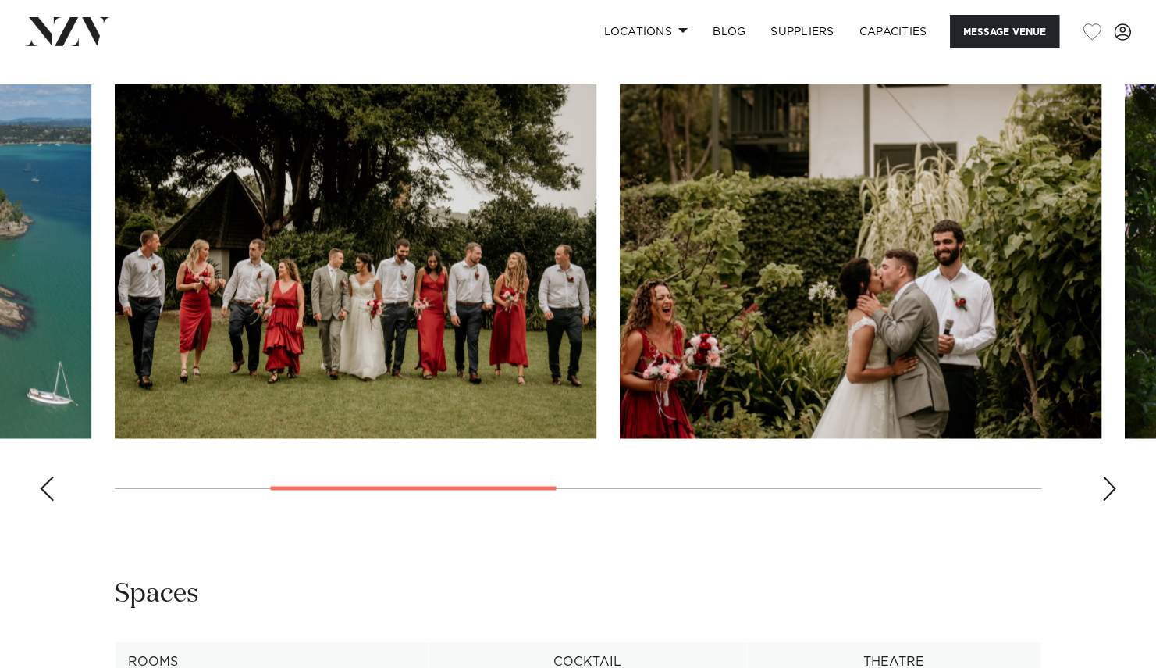
click at [1103, 484] on div "Next slide" at bounding box center [1110, 488] width 16 height 25
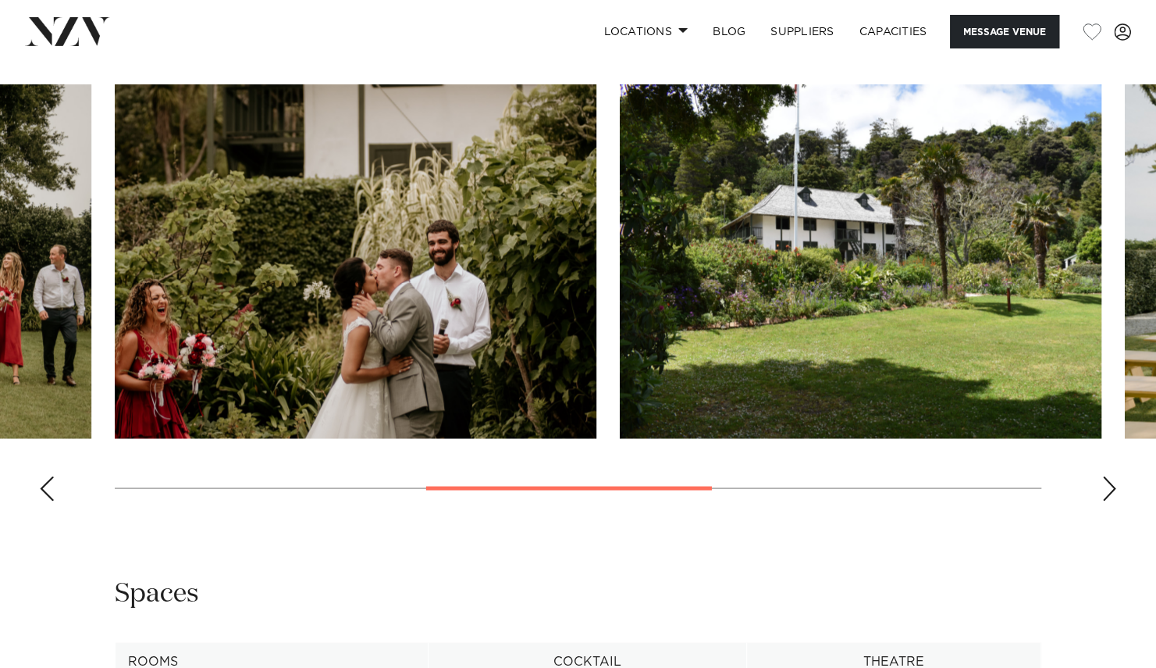
click at [1103, 484] on div "Next slide" at bounding box center [1110, 488] width 16 height 25
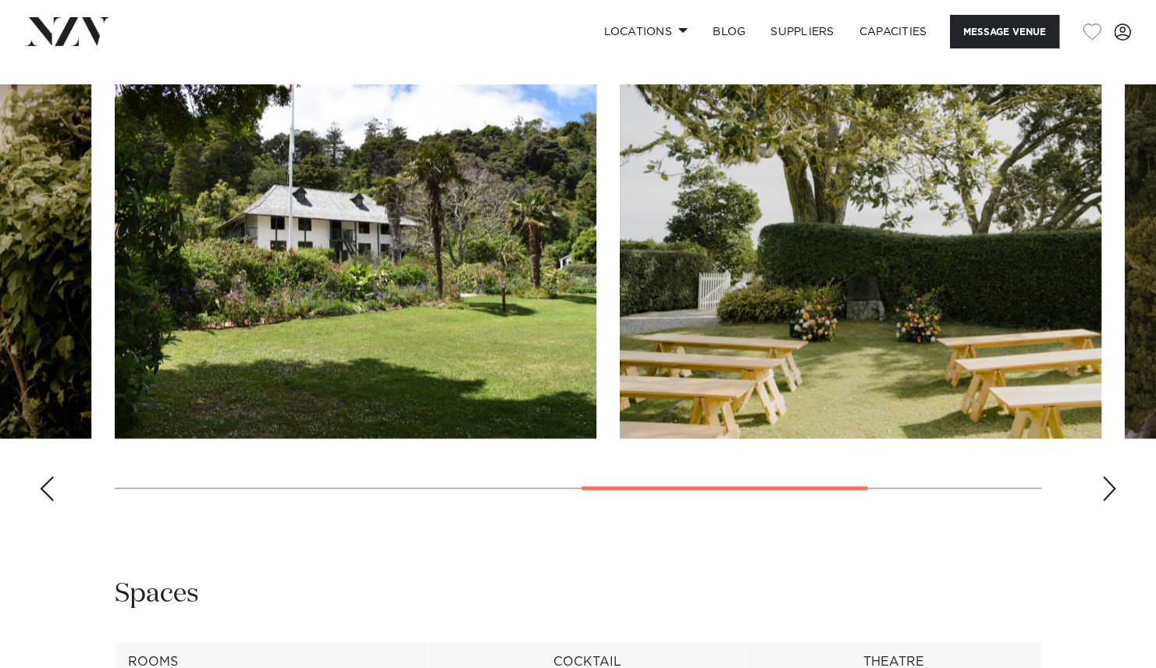
click at [1103, 484] on div "Next slide" at bounding box center [1110, 488] width 16 height 25
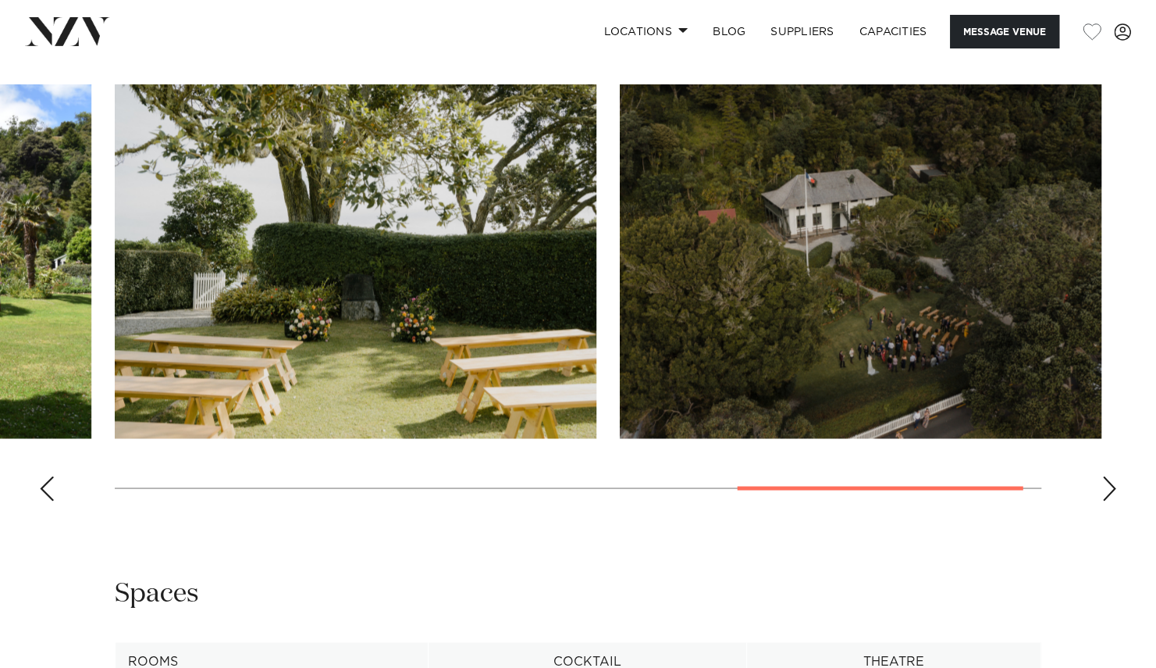
click at [1103, 484] on div "Next slide" at bounding box center [1110, 488] width 16 height 25
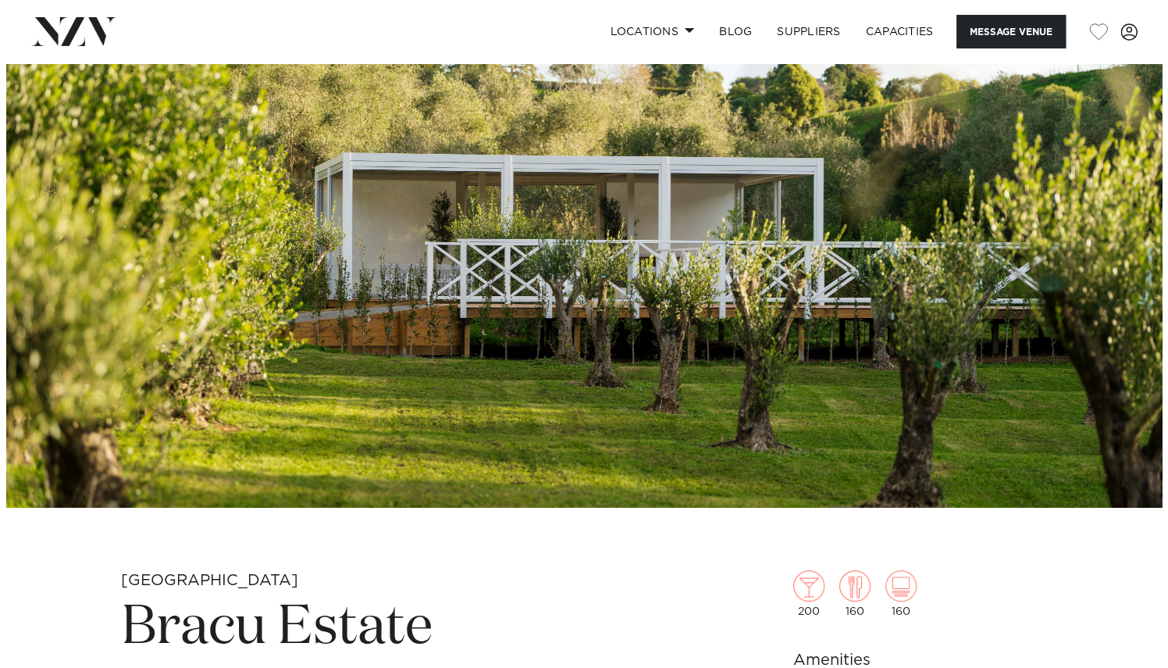
scroll to position [96, 0]
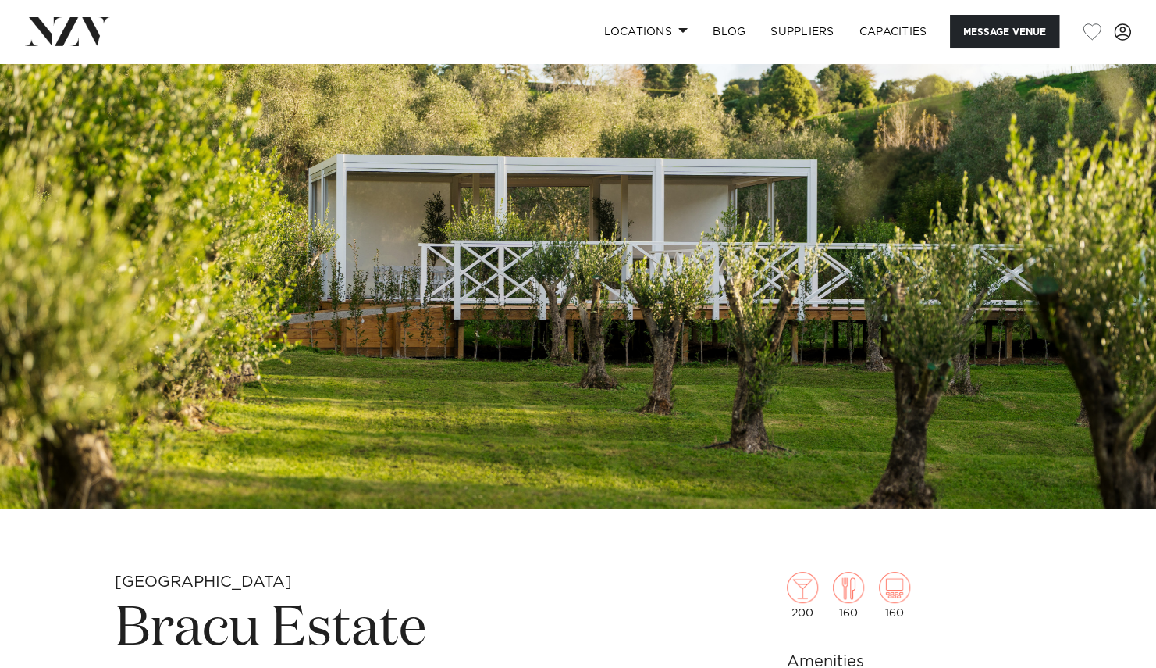
click at [1021, 269] on img at bounding box center [578, 238] width 1156 height 542
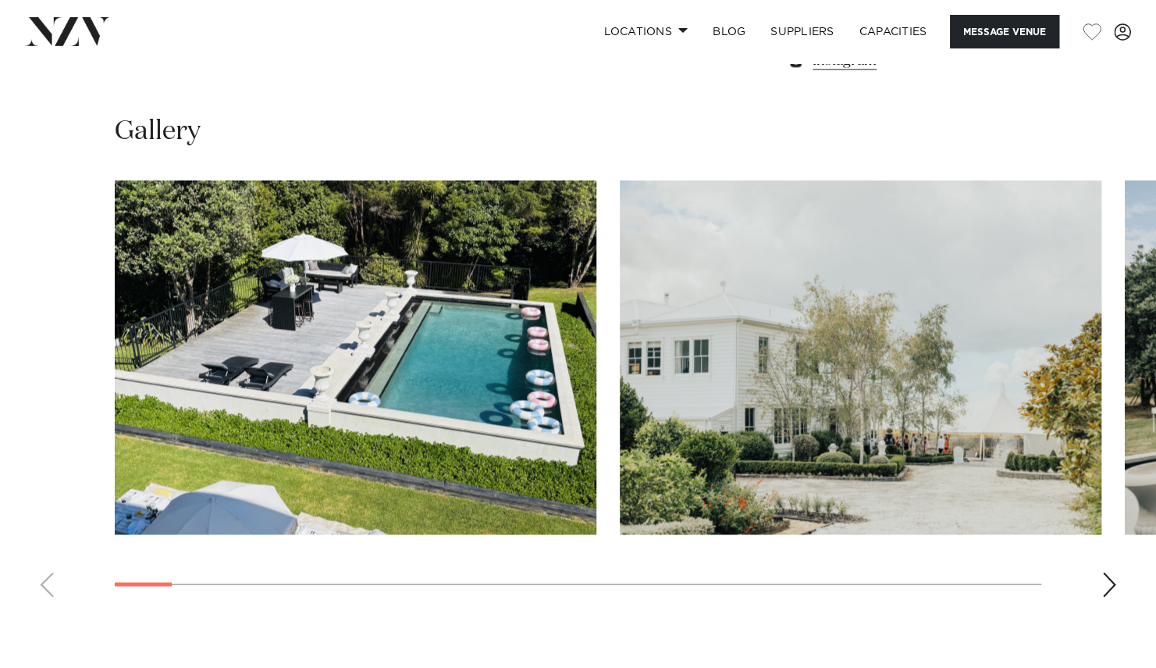
scroll to position [1323, 0]
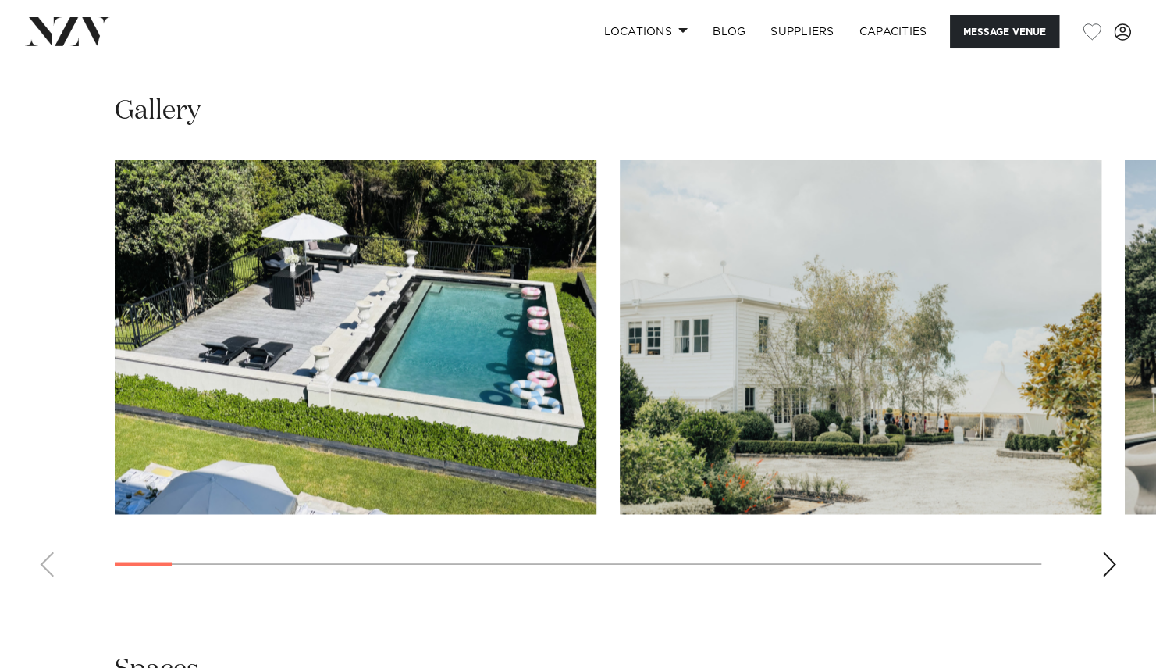
click at [531, 351] on img "1 / 30" at bounding box center [356, 337] width 482 height 354
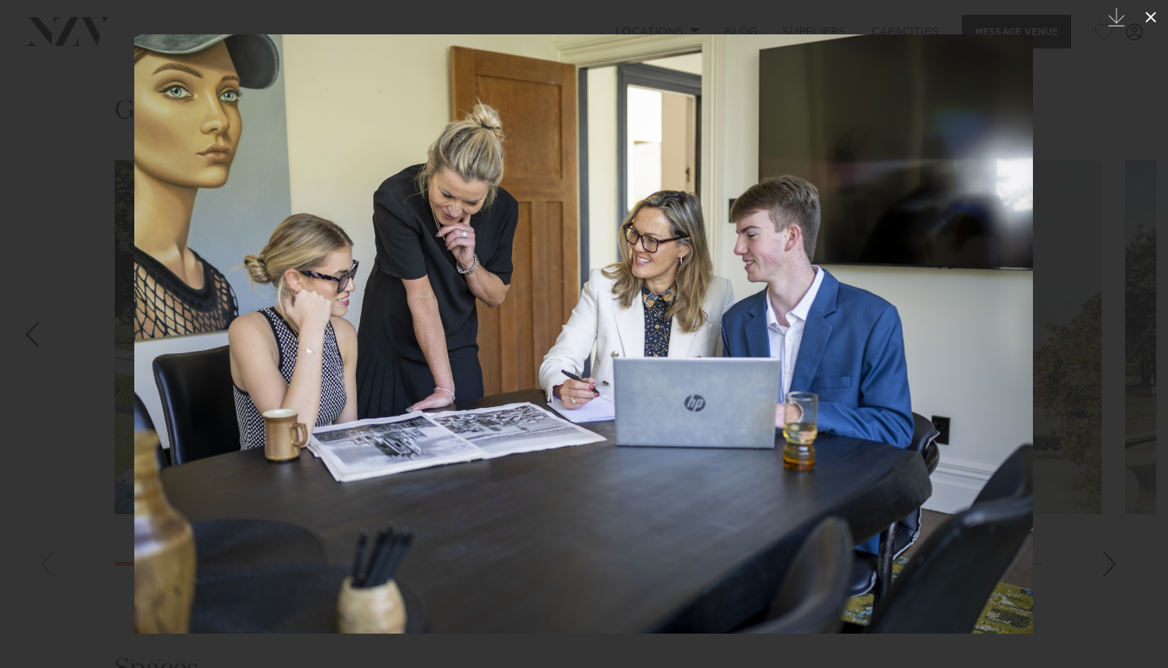
drag, startPoint x: 1156, startPoint y: 20, endPoint x: 1149, endPoint y: 13, distance: 8.8
click at [1149, 13] on icon at bounding box center [1151, 17] width 19 height 19
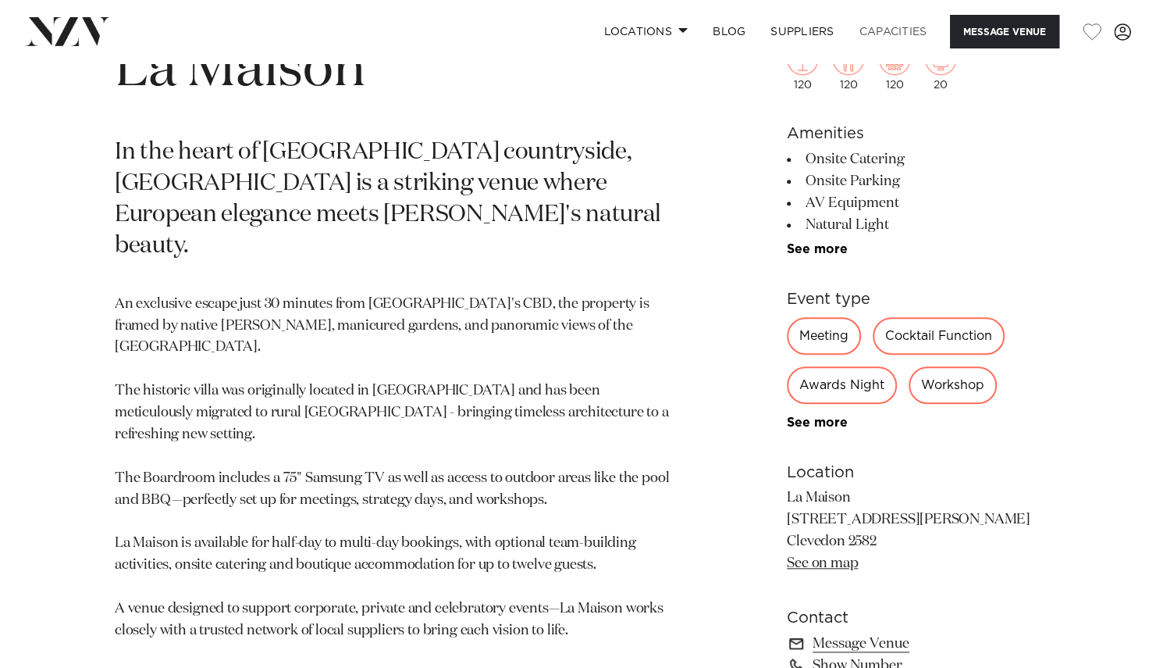
scroll to position [630, 0]
